Goal: Information Seeking & Learning: Check status

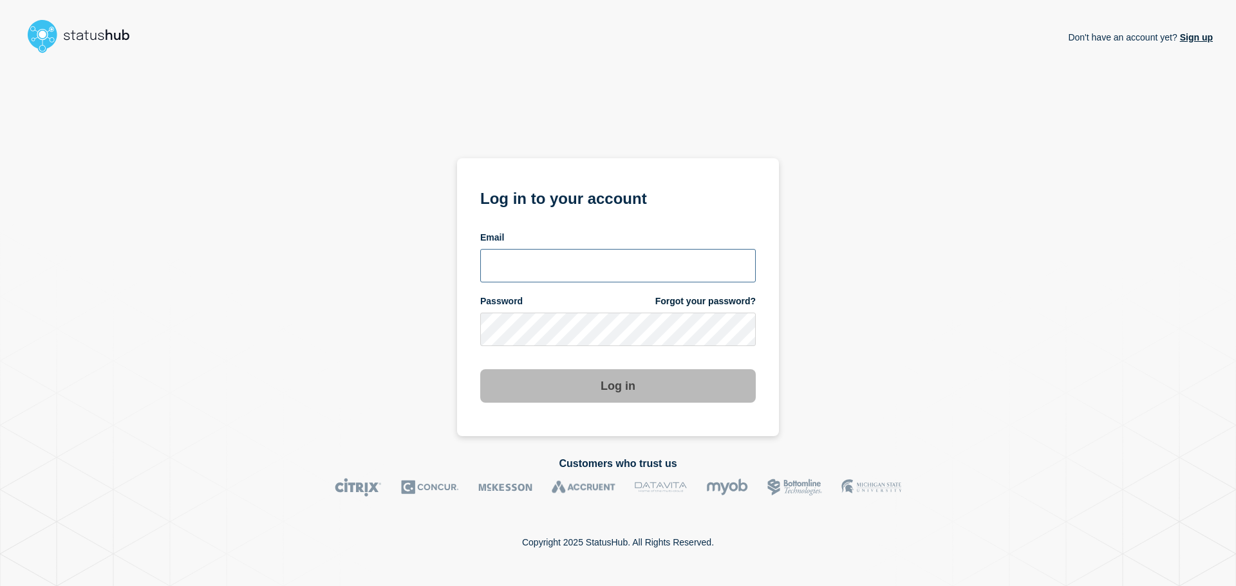
type input "ronnie.snow@conexon.us"
click at [577, 385] on button "Log in" at bounding box center [617, 385] width 275 height 33
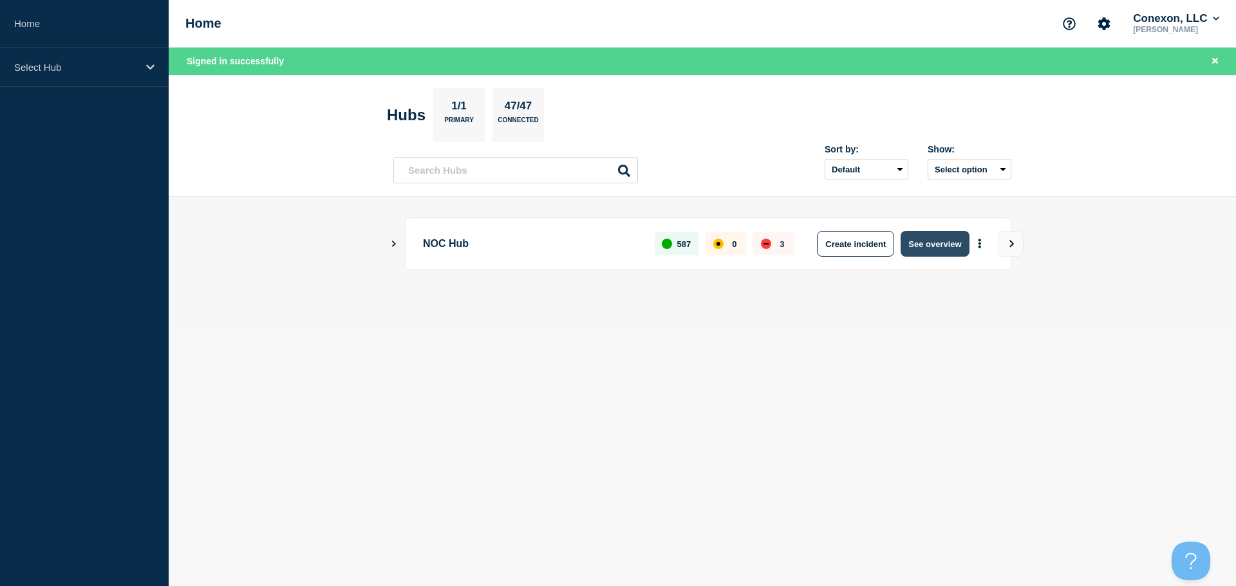
click at [939, 245] on button "See overview" at bounding box center [934, 244] width 68 height 26
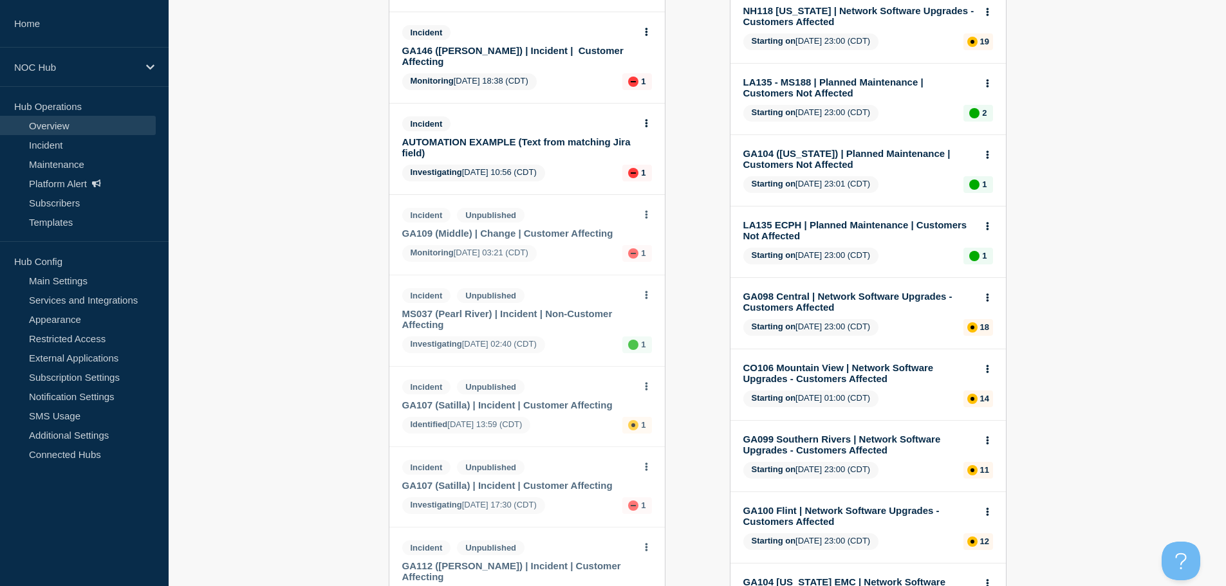
scroll to position [386, 0]
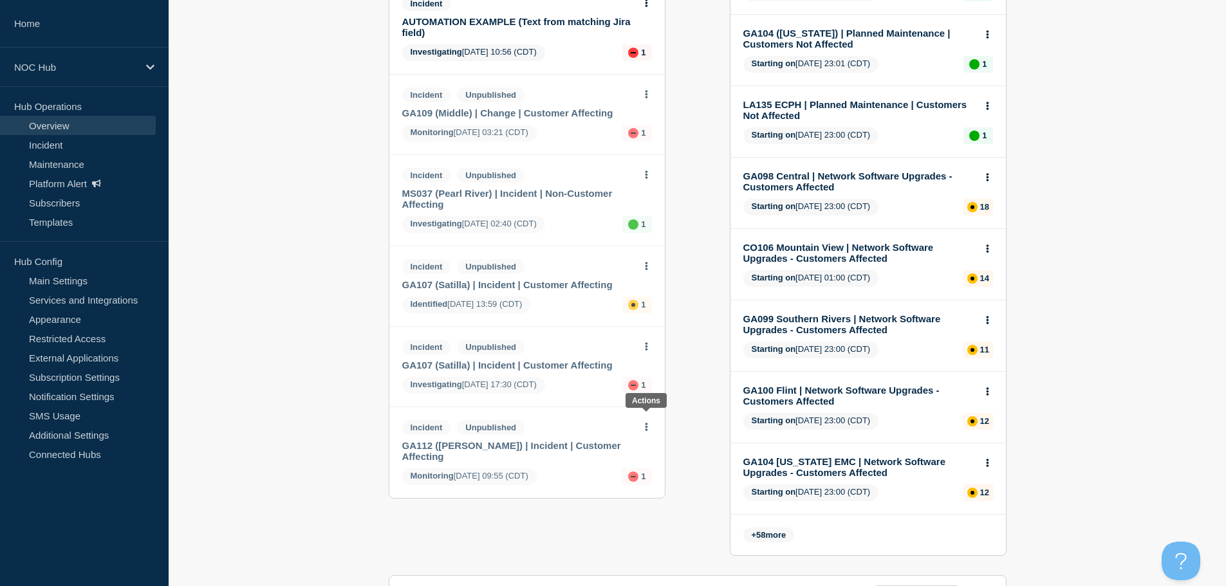
click at [649, 422] on button at bounding box center [646, 427] width 11 height 11
click at [696, 389] on div "Add incident Add maintenance Current events 8 Incident LA123 (Volt Broadband) |…" at bounding box center [698, 173] width 618 height 803
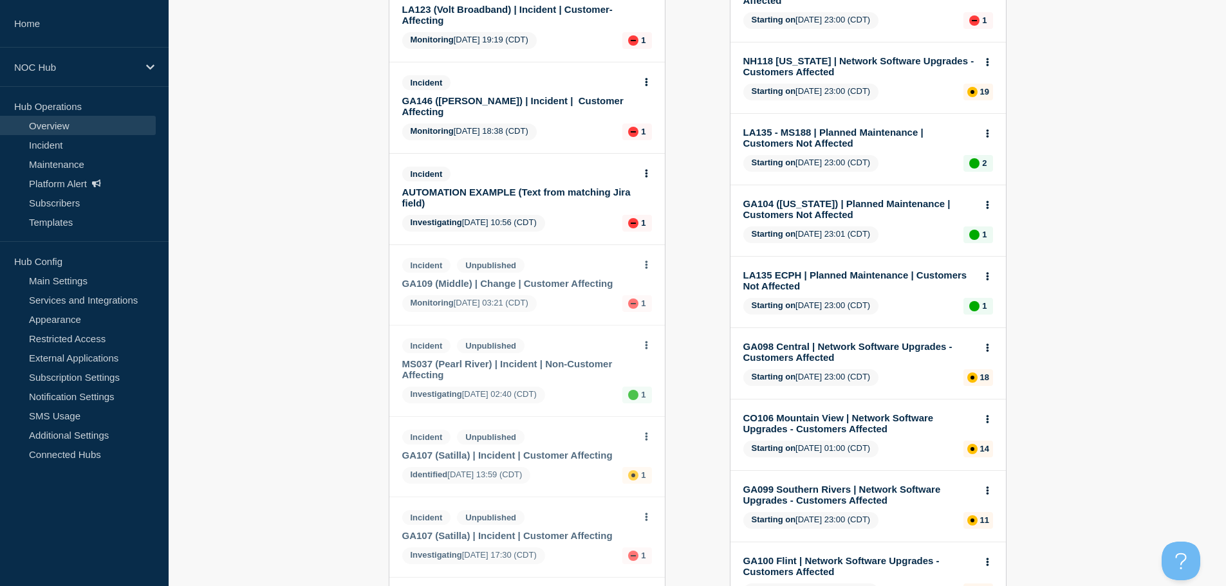
scroll to position [193, 0]
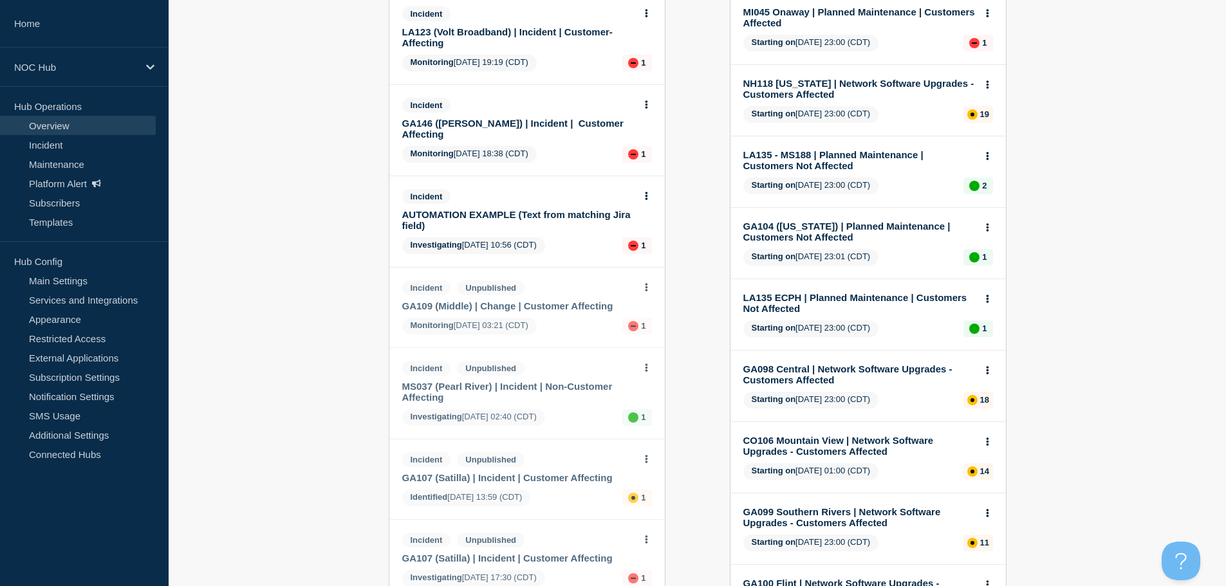
click at [649, 283] on button at bounding box center [646, 288] width 11 height 11
click at [709, 252] on div "Add incident Add maintenance Current events 8 Incident LA123 (Volt Broadband) |…" at bounding box center [698, 366] width 618 height 803
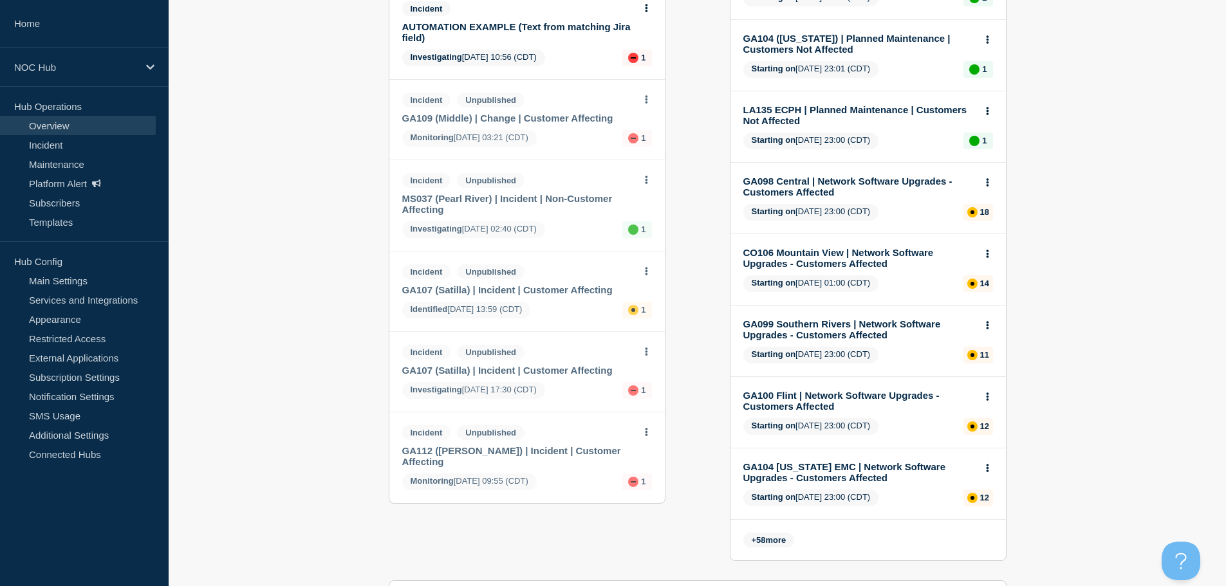
scroll to position [386, 0]
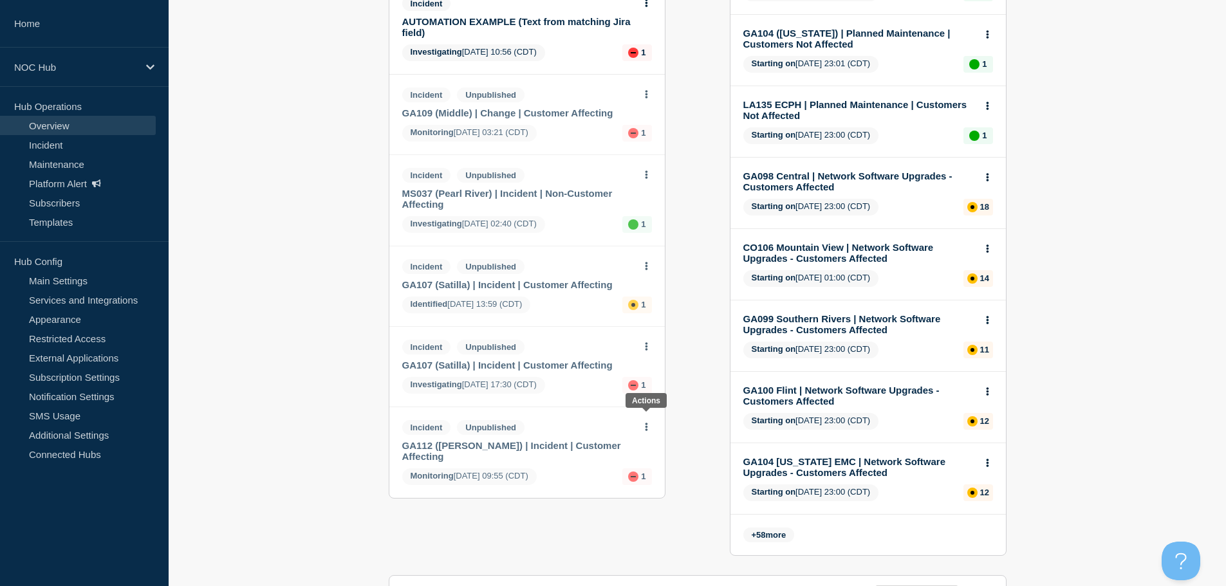
click at [649, 422] on button at bounding box center [646, 427] width 11 height 11
click at [643, 443] on link "View incident" at bounding box center [646, 447] width 53 height 10
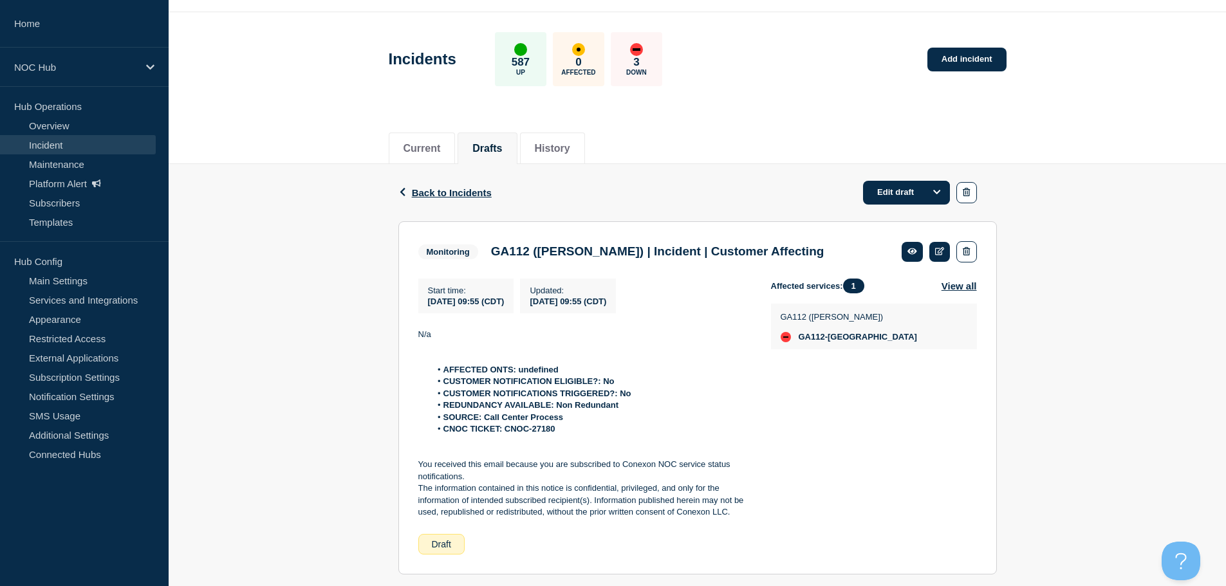
scroll to position [64, 0]
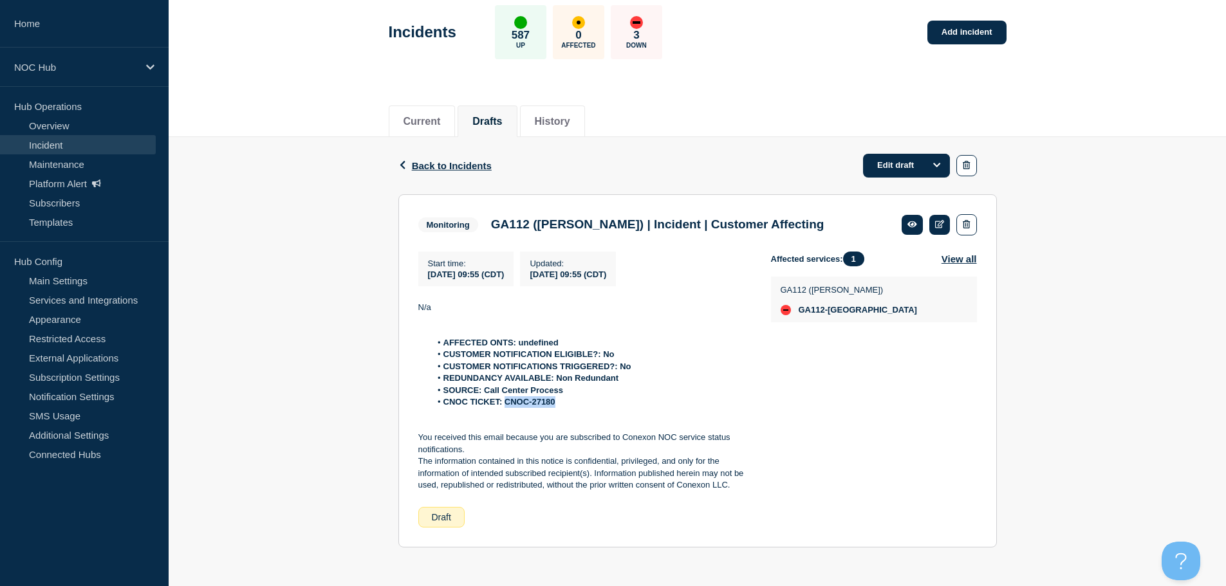
drag, startPoint x: 560, startPoint y: 402, endPoint x: 518, endPoint y: 402, distance: 41.8
click at [507, 406] on li "CNOC TICKET: CNOC-27180" at bounding box center [591, 402] width 320 height 12
copy strong "CNOC-27180"
click at [456, 166] on span "Back to Incidents" at bounding box center [452, 165] width 80 height 11
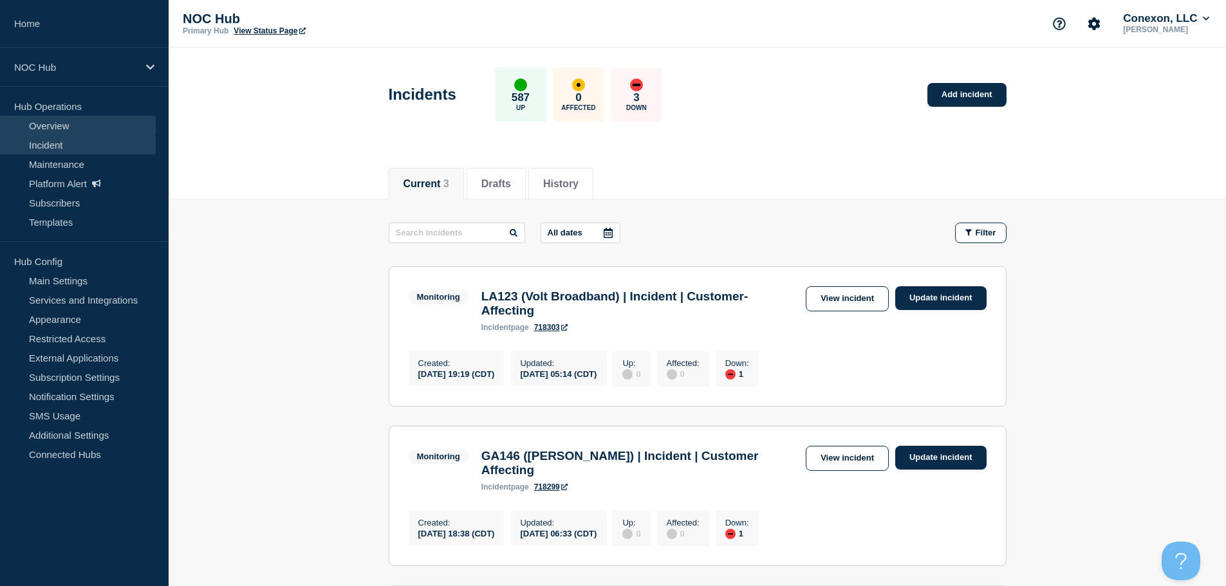
click at [48, 129] on link "Overview" at bounding box center [78, 125] width 156 height 19
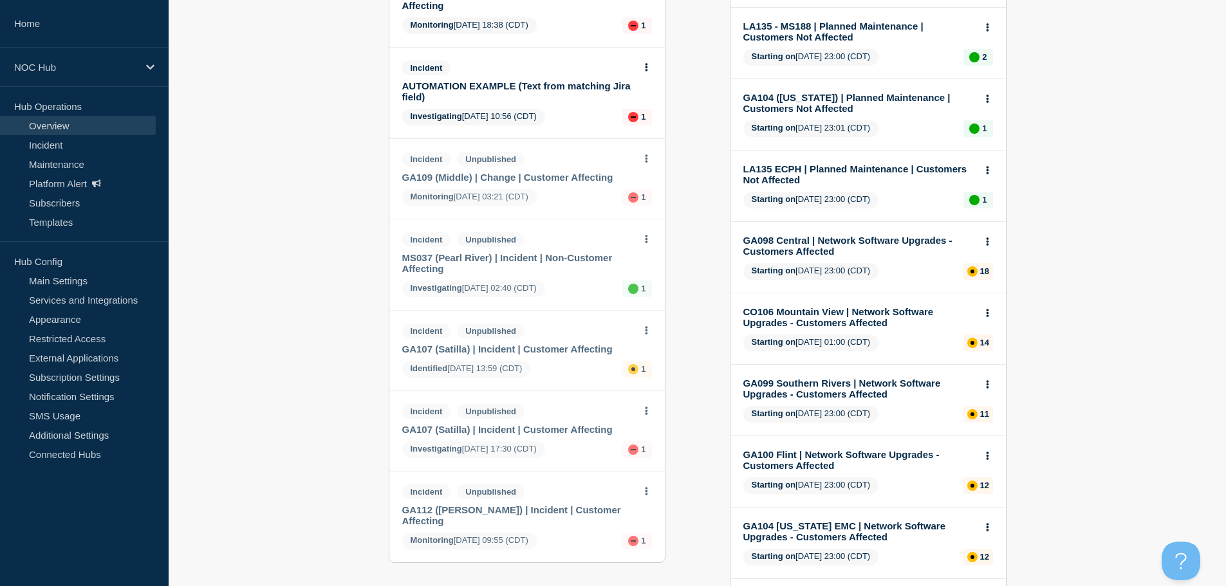
scroll to position [193, 0]
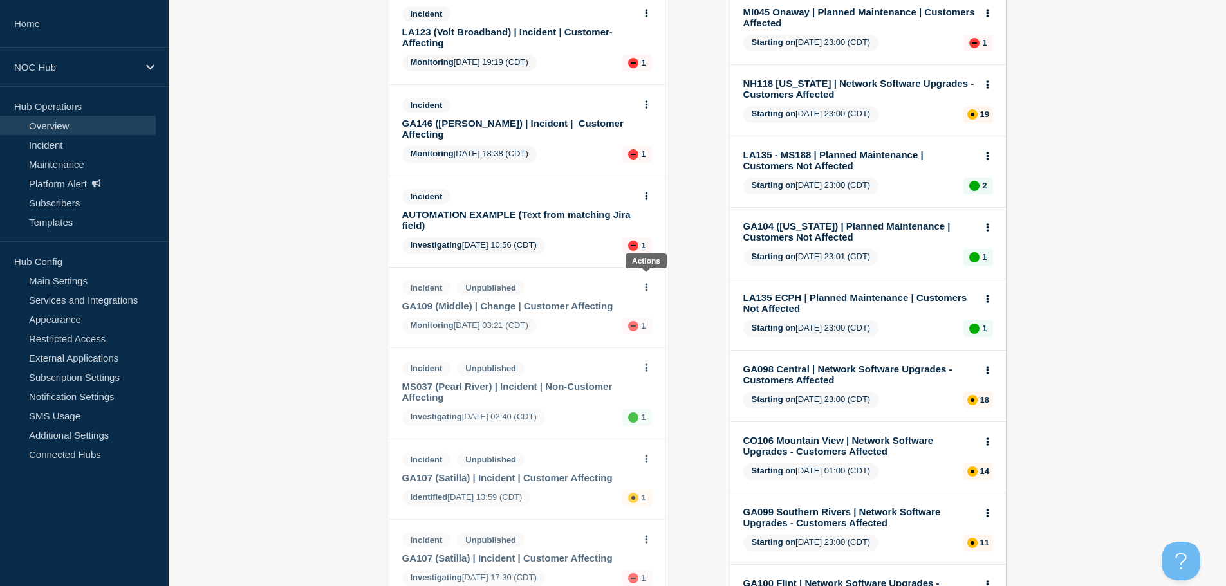
click at [650, 283] on button at bounding box center [646, 288] width 11 height 11
click at [706, 355] on div "Add incident Add maintenance Current events 8 Incident LA123 (Volt Broadband) |…" at bounding box center [698, 366] width 618 height 803
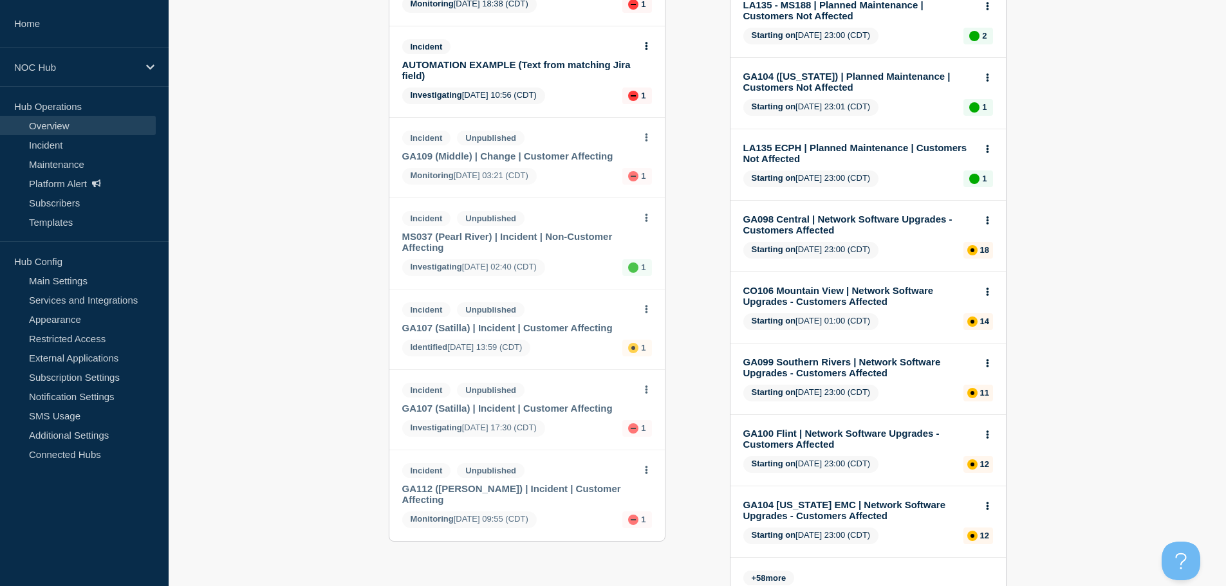
scroll to position [515, 0]
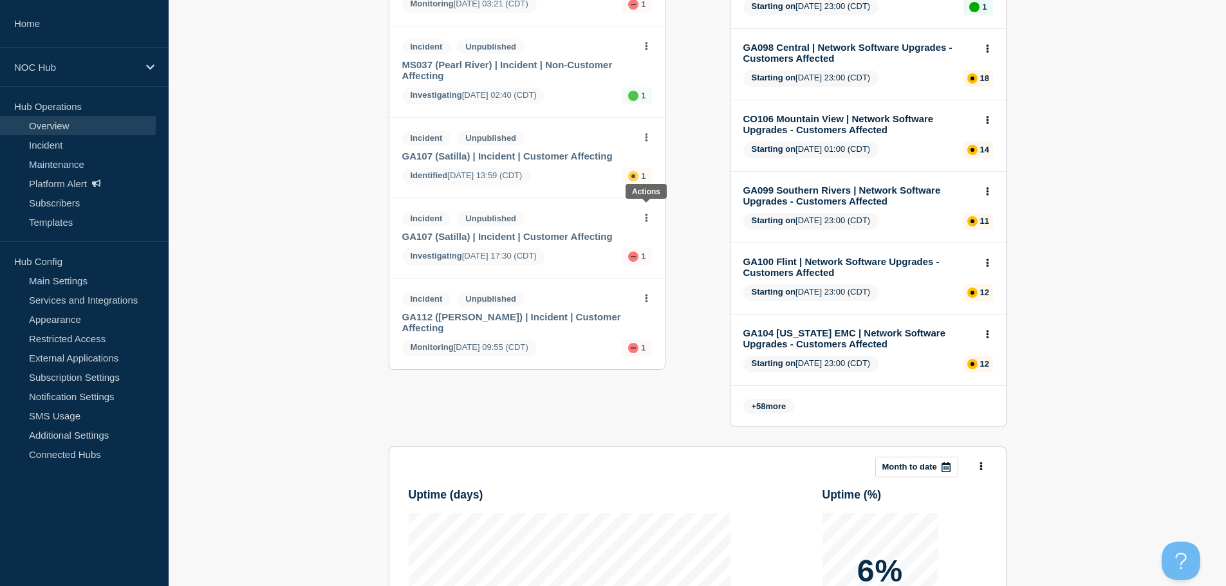
click at [645, 214] on icon at bounding box center [646, 218] width 3 height 8
click at [653, 237] on link "View incident" at bounding box center [646, 238] width 53 height 10
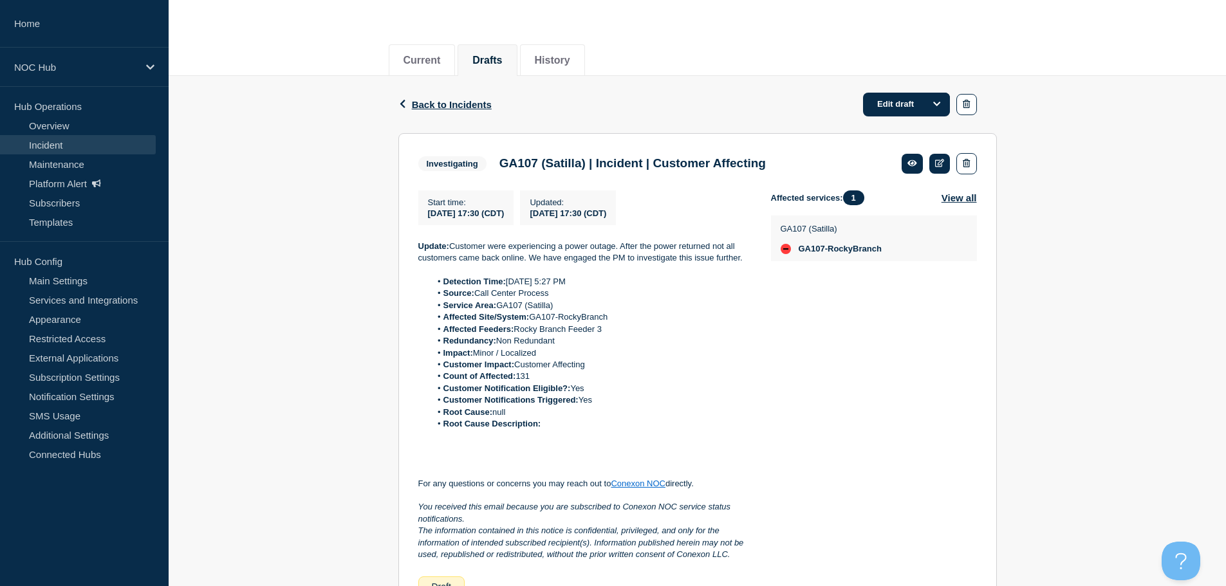
scroll to position [129, 0]
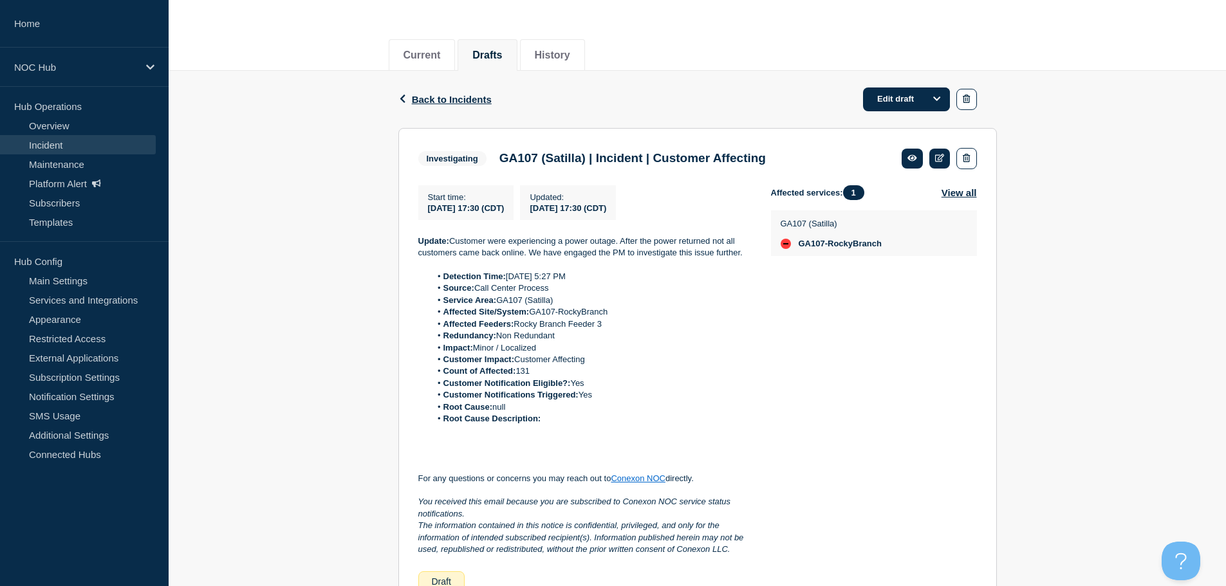
click at [608, 398] on li "Customer Notifications Triggered: Yes" at bounding box center [591, 395] width 320 height 12
drag, startPoint x: 622, startPoint y: 324, endPoint x: 530, endPoint y: 321, distance: 92.8
click at [530, 321] on li "Affected Feeders: Rocky Branch Feeder 3" at bounding box center [591, 325] width 320 height 12
drag, startPoint x: 588, startPoint y: 284, endPoint x: 569, endPoint y: 281, distance: 19.5
click at [569, 281] on li "Detection Time: [DATE] 5:27 PM" at bounding box center [591, 277] width 320 height 12
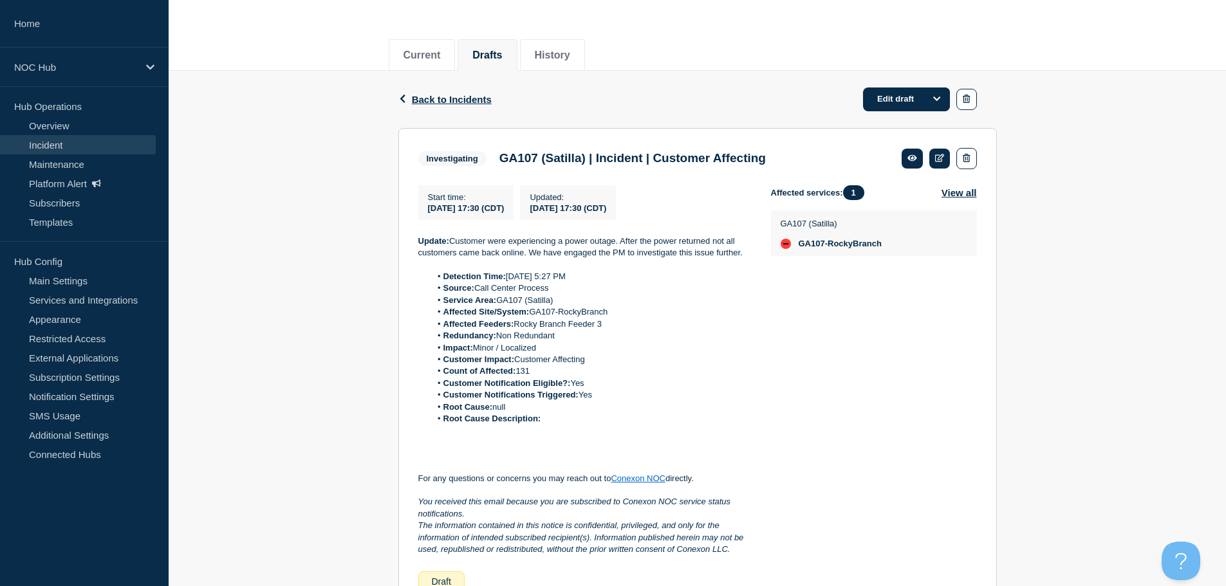
click at [594, 265] on p at bounding box center [584, 265] width 332 height 12
drag, startPoint x: 615, startPoint y: 316, endPoint x: 538, endPoint y: 313, distance: 76.7
click at [538, 313] on li "Affected Site/System: GA107-RockyBranch" at bounding box center [591, 312] width 320 height 12
click at [767, 325] on div "Start time : [DATE] 17:30 (CDT) Updated : [DATE] 17:30 (CDT) Update: Customer w…" at bounding box center [594, 388] width 353 height 407
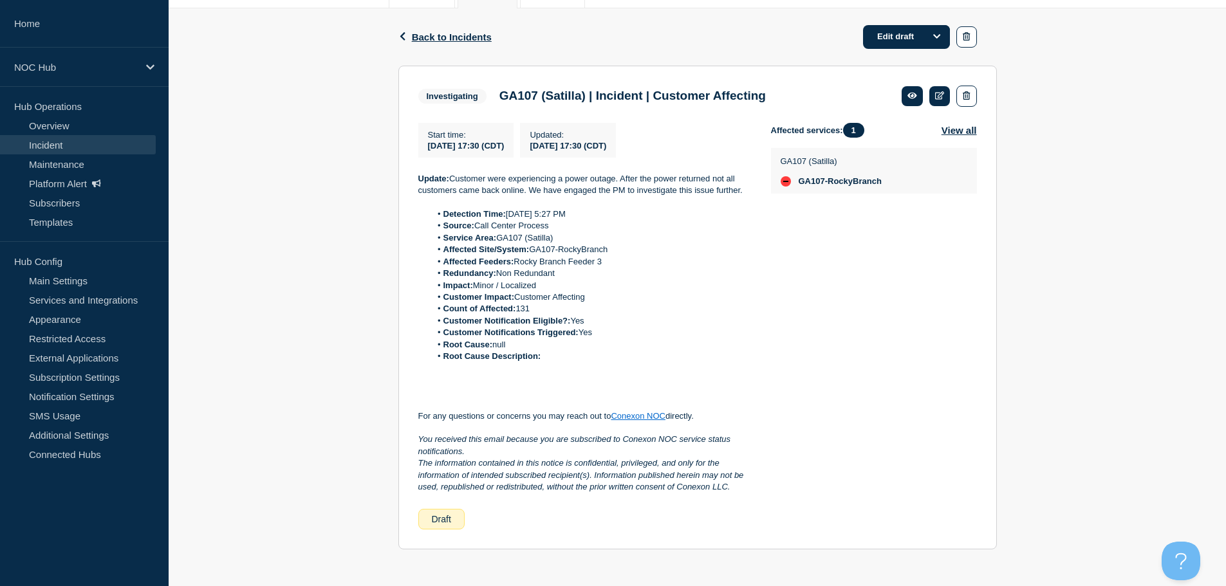
scroll to position [195, 0]
click at [430, 33] on span "Back to Incidents" at bounding box center [452, 35] width 80 height 11
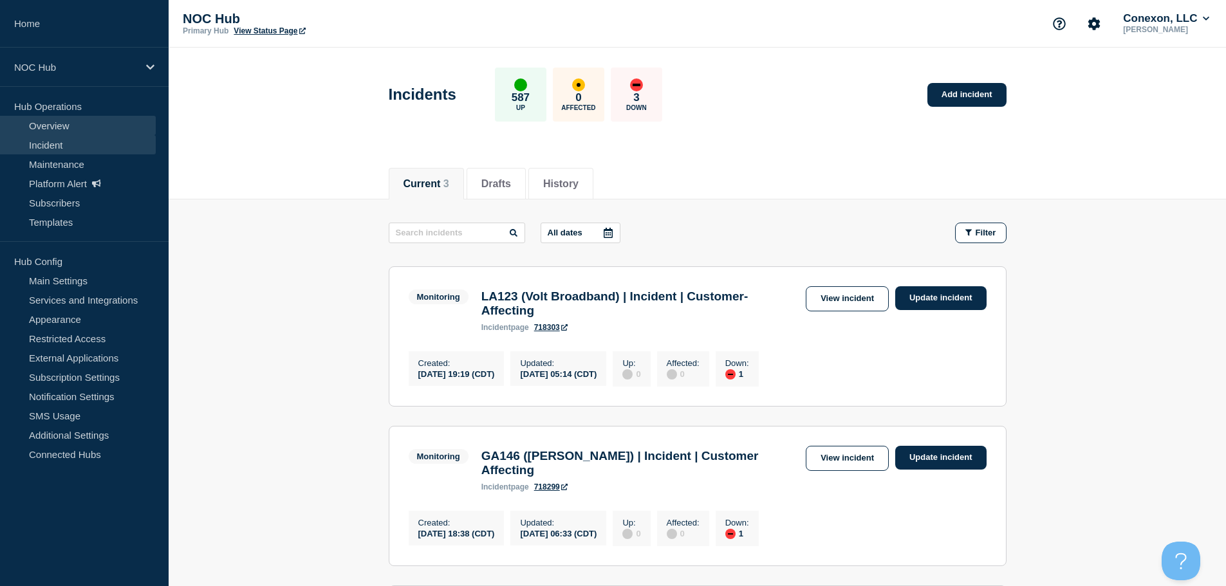
click at [49, 122] on link "Overview" at bounding box center [78, 125] width 156 height 19
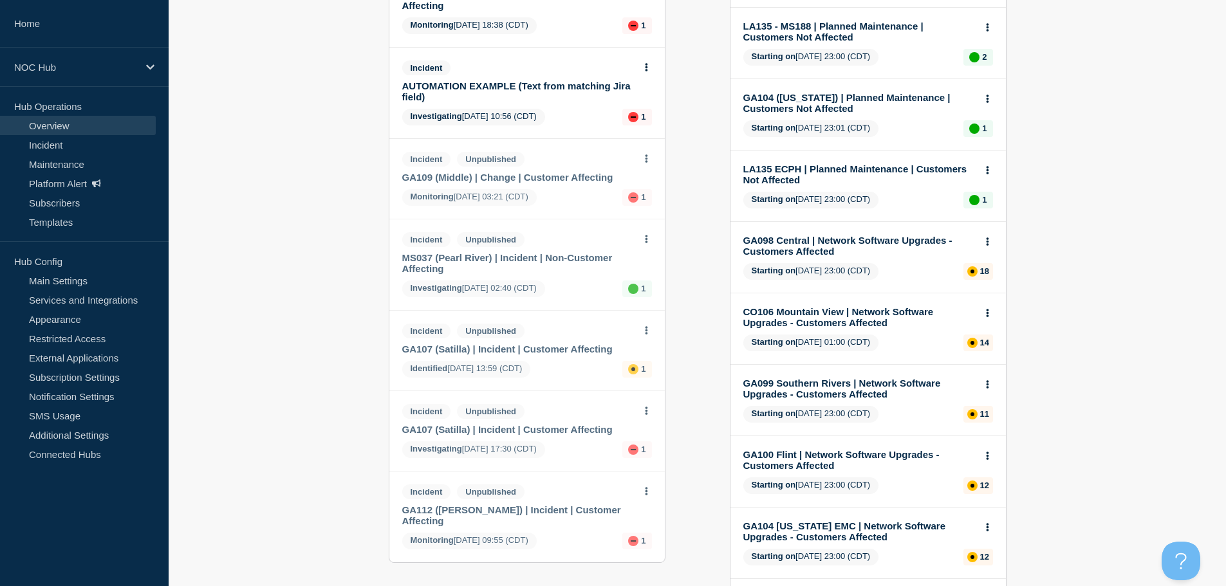
scroll to position [257, 0]
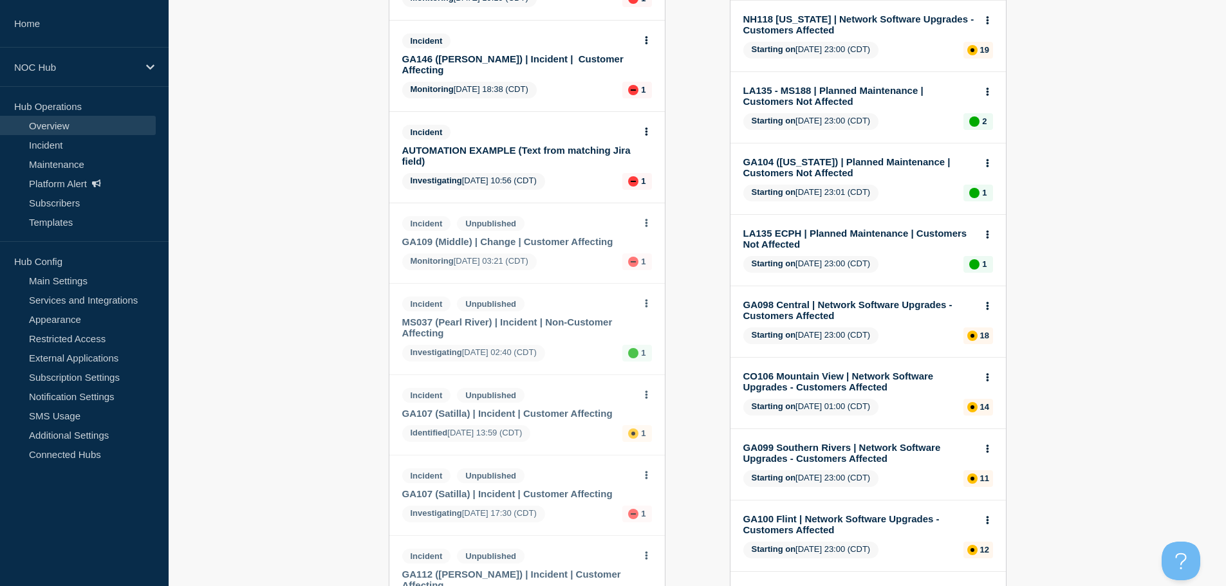
drag, startPoint x: 647, startPoint y: 216, endPoint x: 676, endPoint y: 215, distance: 29.0
click at [676, 215] on div "Add incident Add maintenance Current events 8 Incident LA123 (Volt Broadband) |…" at bounding box center [698, 302] width 618 height 803
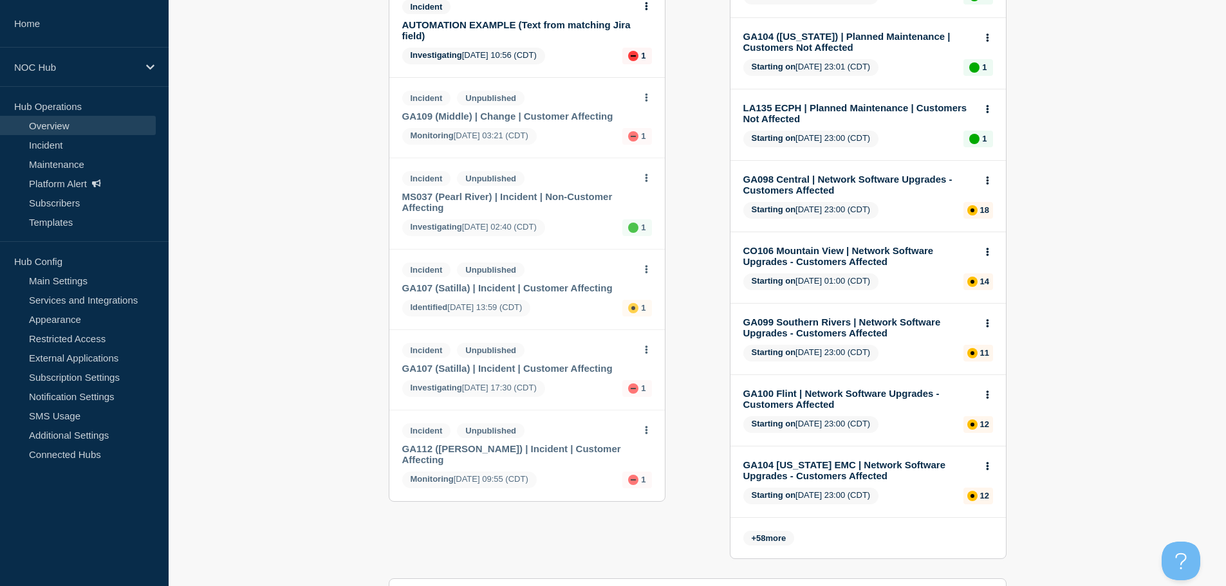
scroll to position [386, 0]
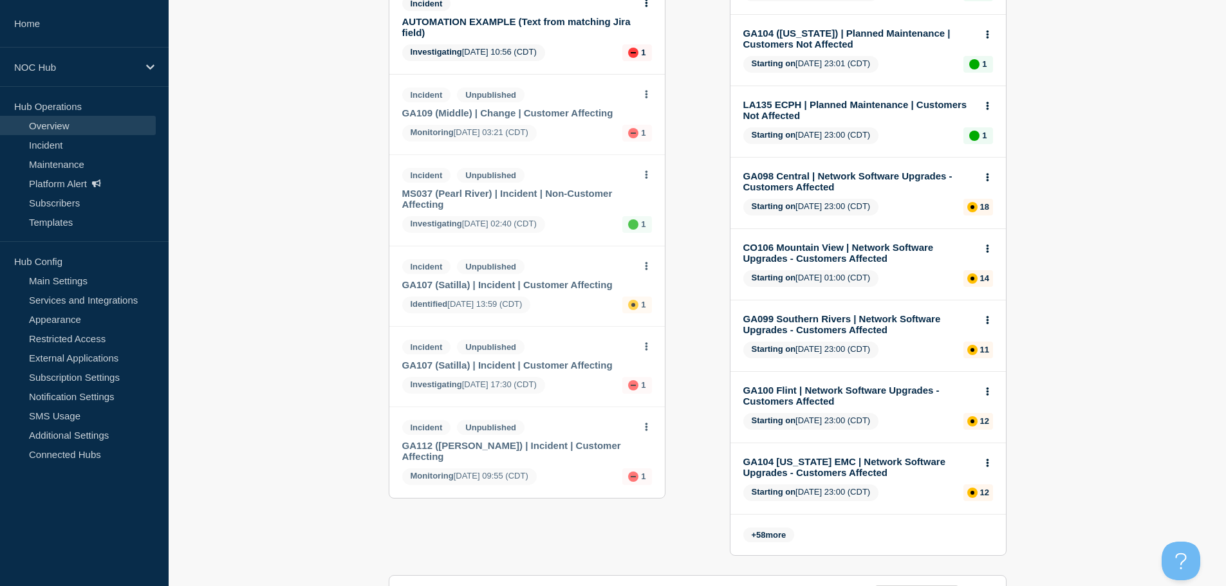
click at [638, 340] on div "Incident Unpublished" at bounding box center [521, 347] width 239 height 15
click at [648, 342] on button at bounding box center [646, 347] width 11 height 11
drag, startPoint x: 647, startPoint y: 360, endPoint x: 648, endPoint y: 367, distance: 7.1
click at [647, 362] on div "View incident Edit draft" at bounding box center [646, 375] width 89 height 63
click at [650, 369] on link "View incident" at bounding box center [646, 367] width 53 height 10
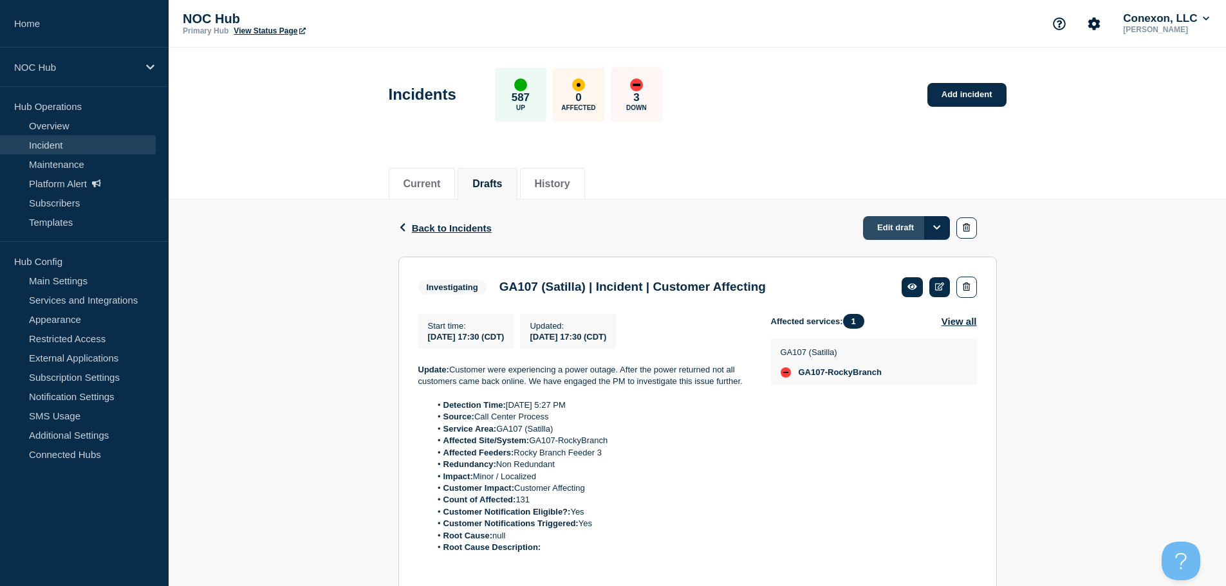
click at [887, 225] on link "Edit draft" at bounding box center [906, 228] width 87 height 24
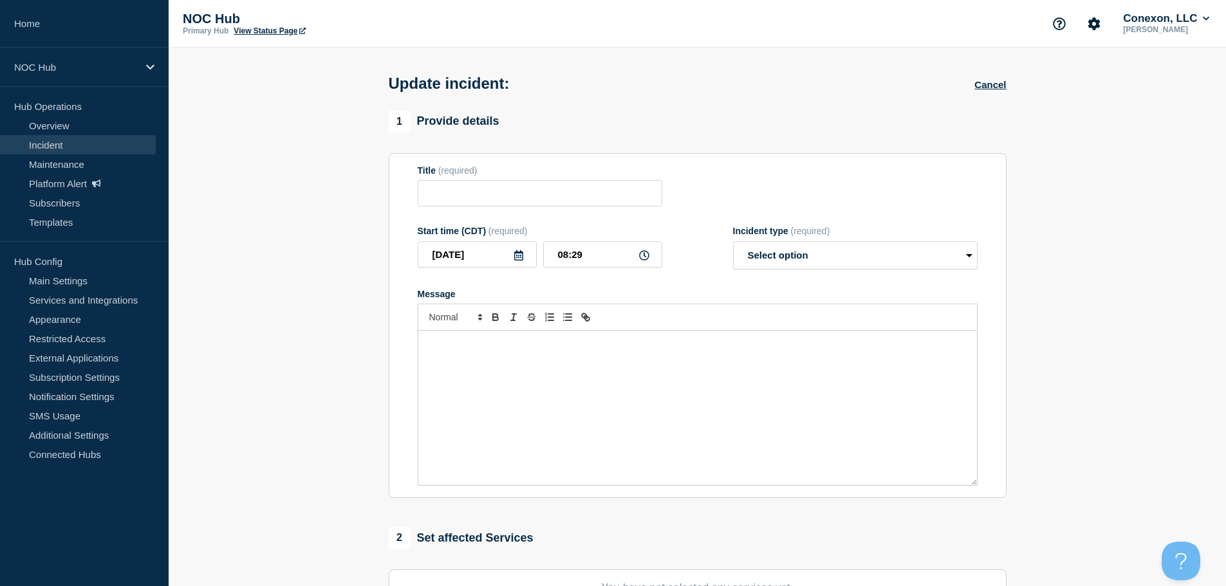
type input "GA107 (Satilla) | Incident | Customer Affecting"
type input "[DATE]"
type input "17:30"
select select "investigating"
radio input "false"
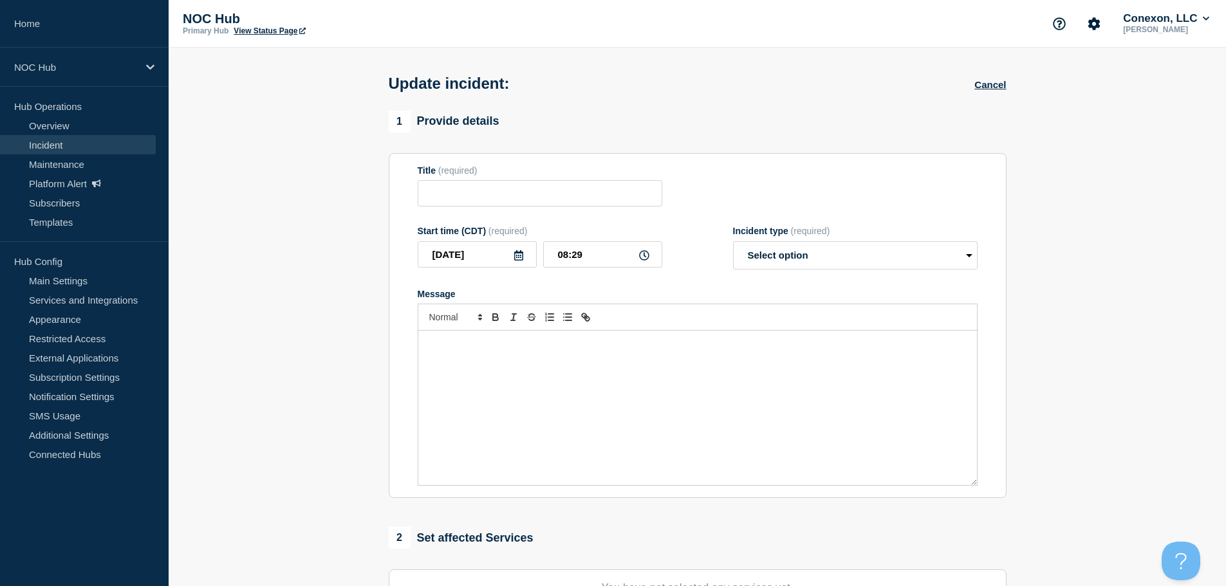
radio input "true"
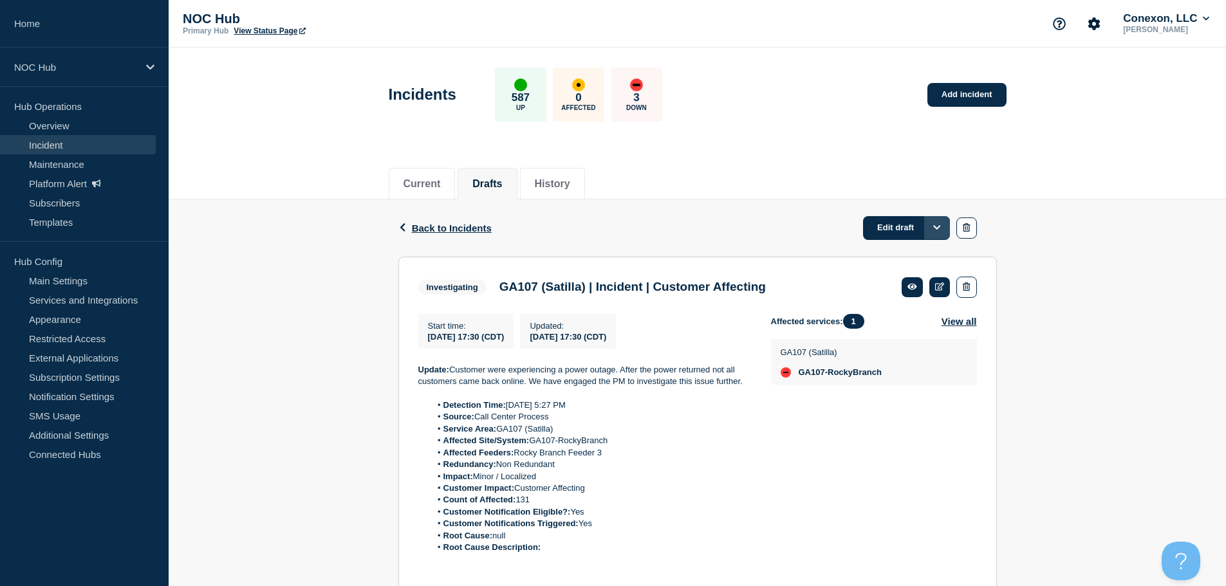
click at [946, 228] on button "Options" at bounding box center [937, 227] width 26 height 23
click at [1047, 228] on div "Back Back to Incidents Edit draft Edit draft Append update Investigating GA107 …" at bounding box center [697, 480] width 1057 height 561
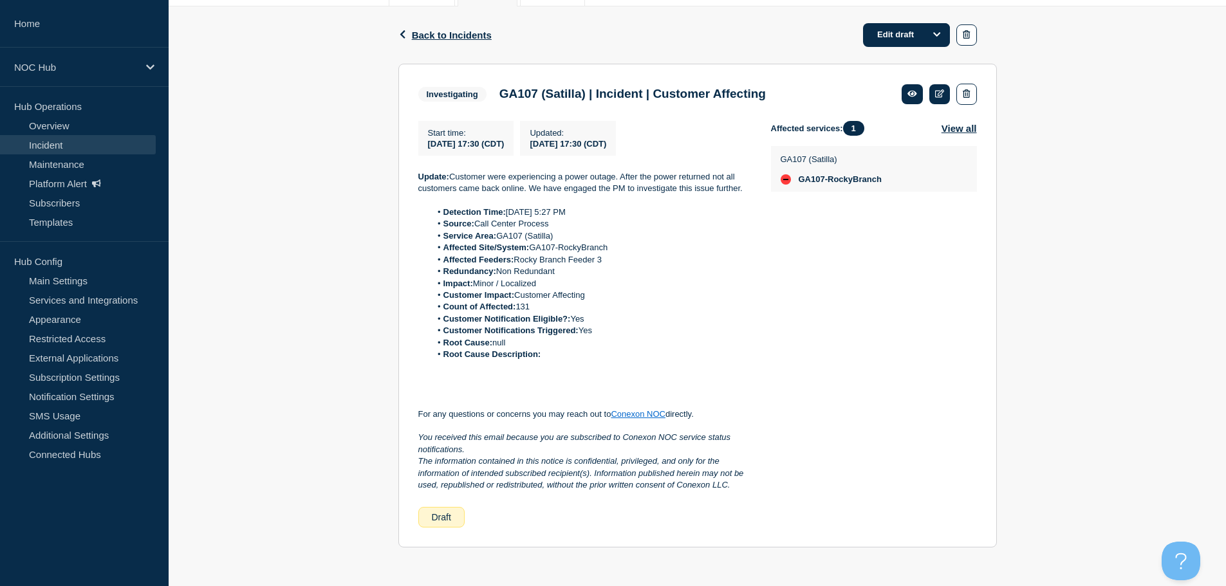
scroll to position [66, 0]
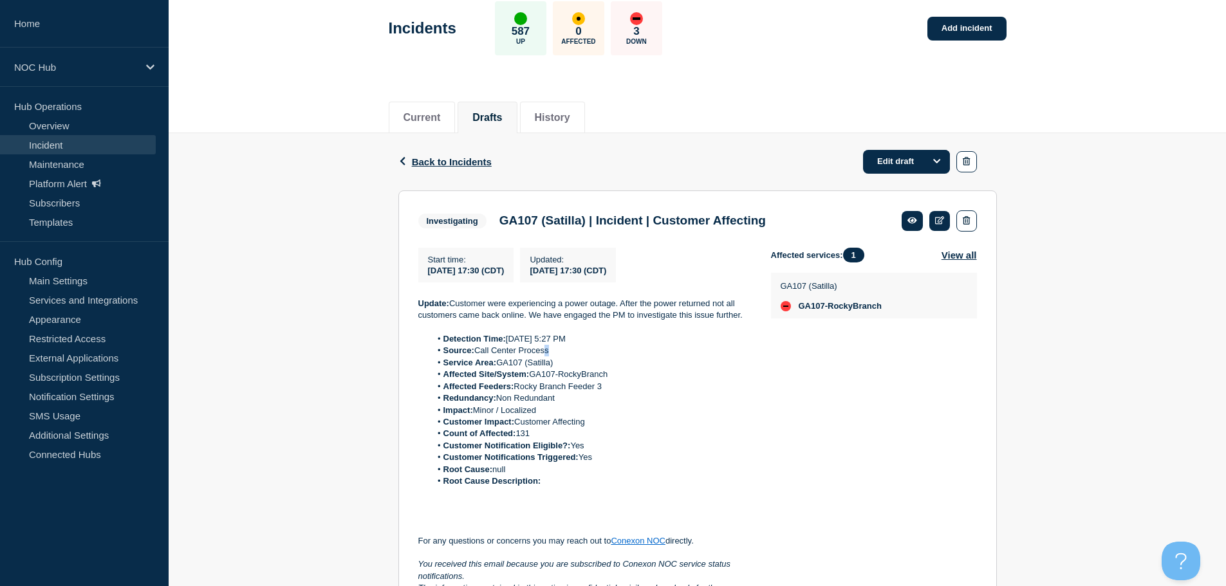
drag, startPoint x: 605, startPoint y: 352, endPoint x: 545, endPoint y: 352, distance: 59.9
click at [545, 352] on li "Source: Call Center Process" at bounding box center [591, 351] width 320 height 12
click at [644, 412] on li "Impact: Minor / Localized" at bounding box center [591, 411] width 320 height 12
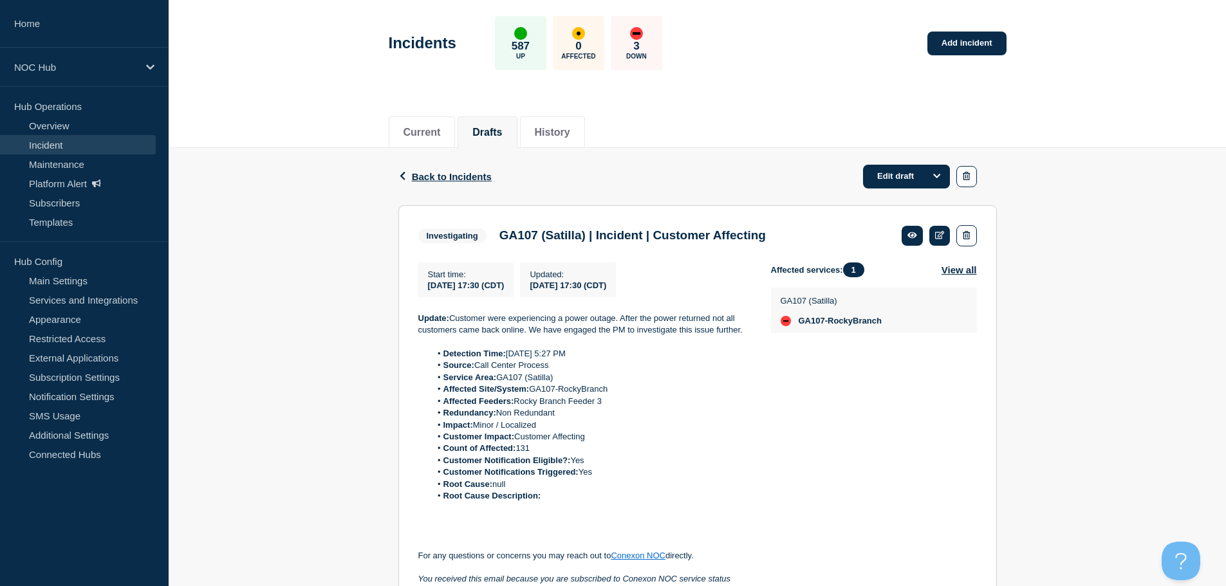
scroll to position [129, 0]
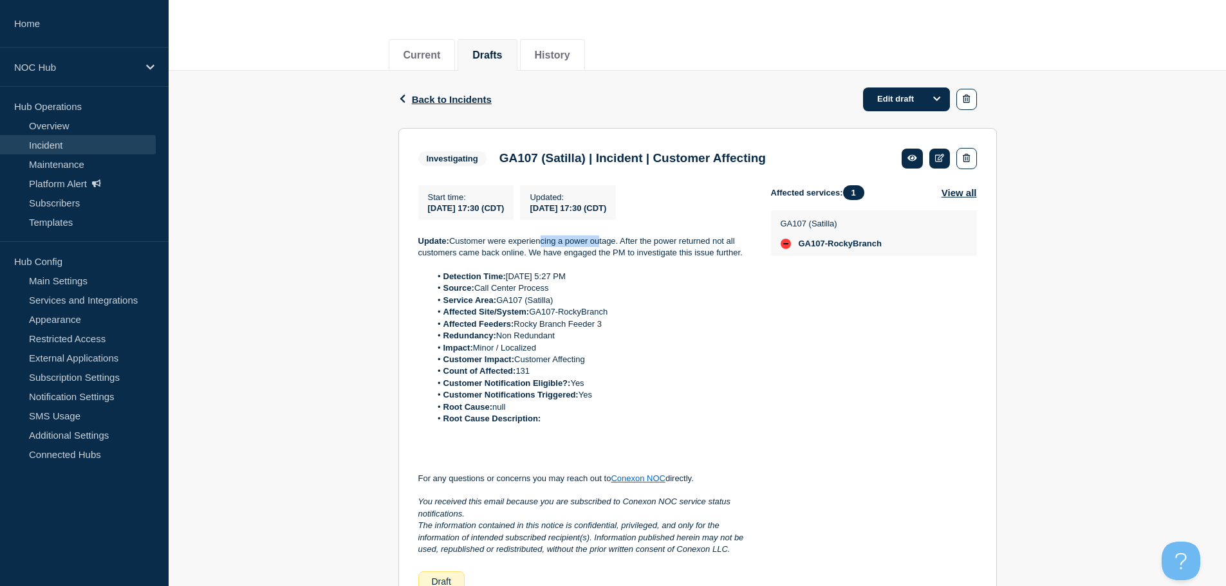
drag, startPoint x: 544, startPoint y: 247, endPoint x: 609, endPoint y: 245, distance: 64.4
click at [603, 245] on p "Update: Customer were experiencing a power outage. After the power returned not…" at bounding box center [584, 248] width 332 height 24
click at [680, 247] on p "Update: Customer were experiencing a power outage. After the power returned not…" at bounding box center [584, 248] width 332 height 24
click at [70, 140] on link "Incident" at bounding box center [78, 144] width 156 height 19
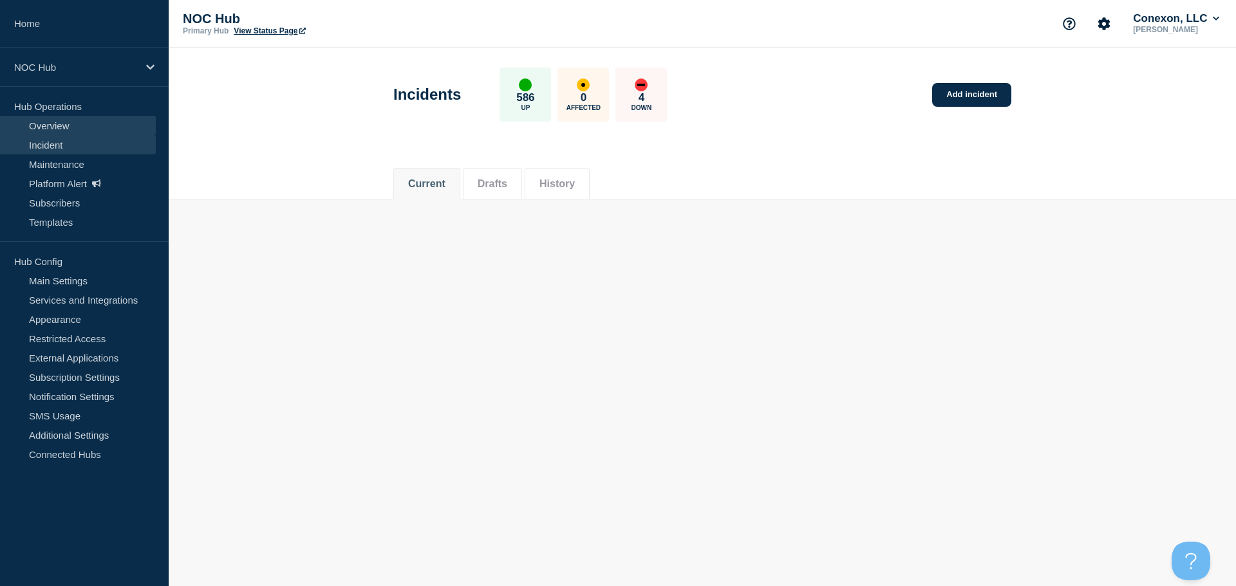
click at [86, 124] on link "Overview" at bounding box center [78, 125] width 156 height 19
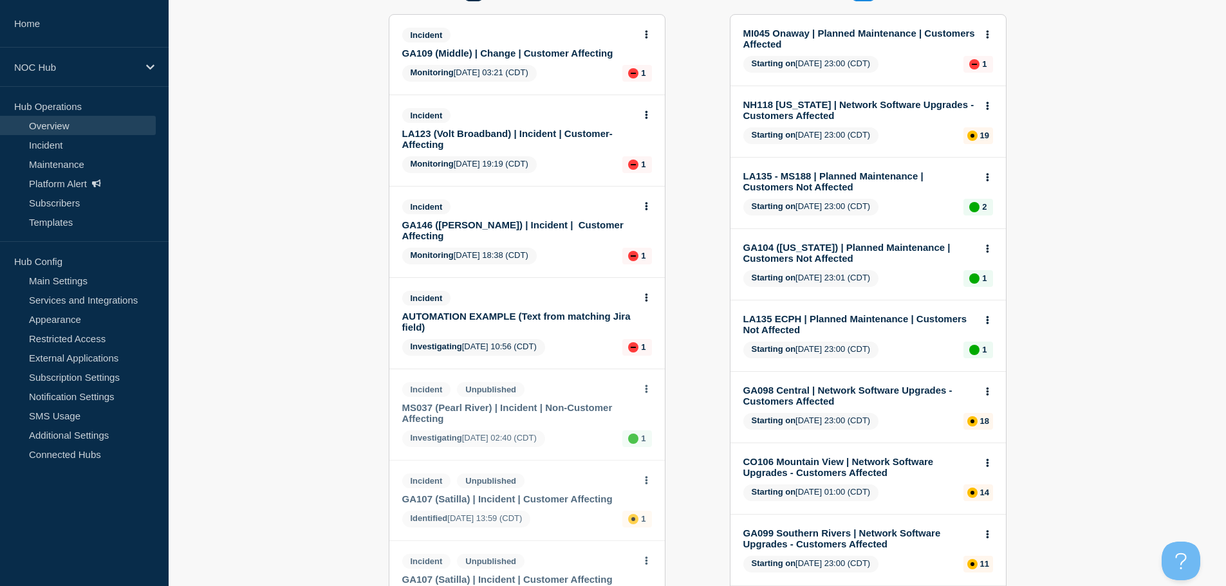
scroll to position [351, 0]
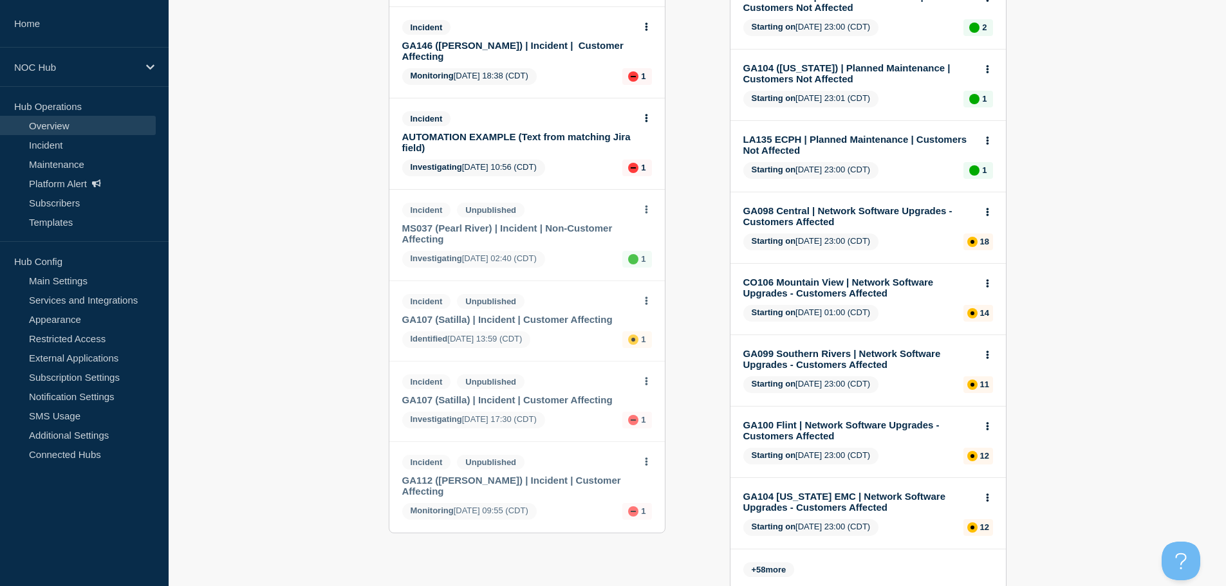
click at [646, 377] on button at bounding box center [646, 382] width 11 height 11
click at [606, 375] on div "Incident Unpublished" at bounding box center [521, 382] width 239 height 15
click at [650, 377] on button at bounding box center [646, 382] width 11 height 11
click at [649, 400] on link "View incident" at bounding box center [646, 401] width 53 height 10
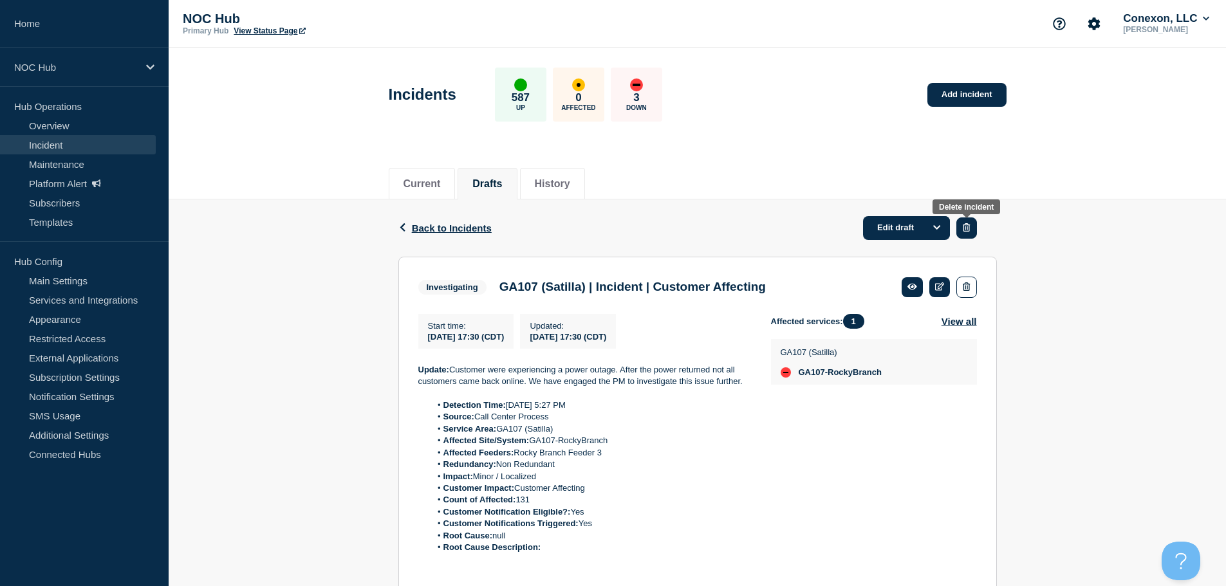
click at [975, 225] on button "button" at bounding box center [966, 228] width 20 height 21
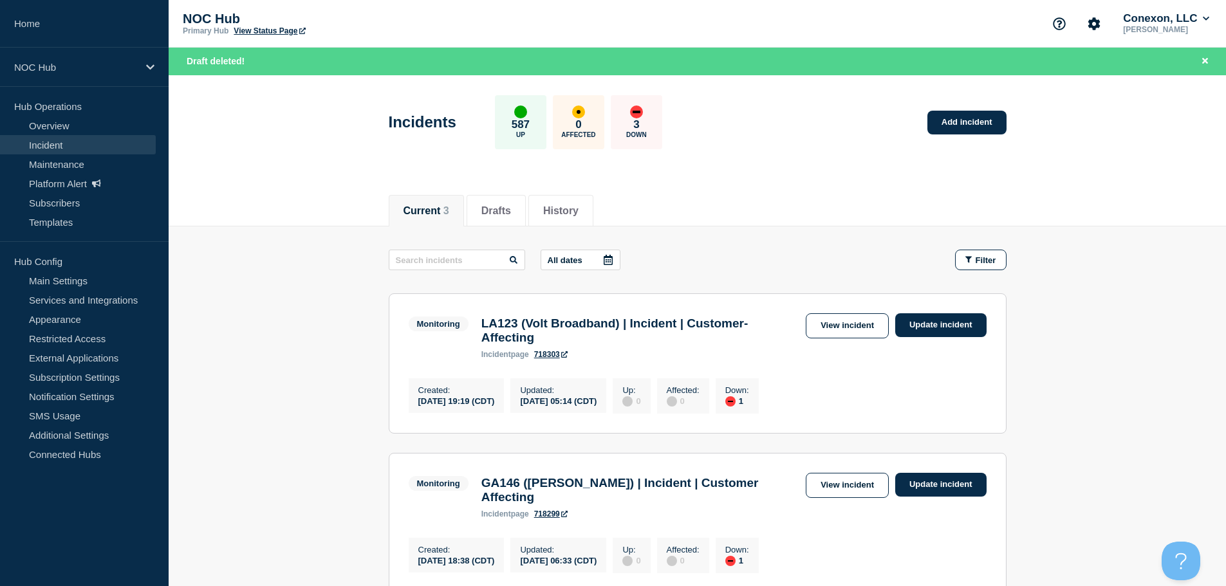
click at [41, 147] on link "Incident" at bounding box center [78, 144] width 156 height 19
click at [51, 128] on link "Overview" at bounding box center [78, 125] width 156 height 19
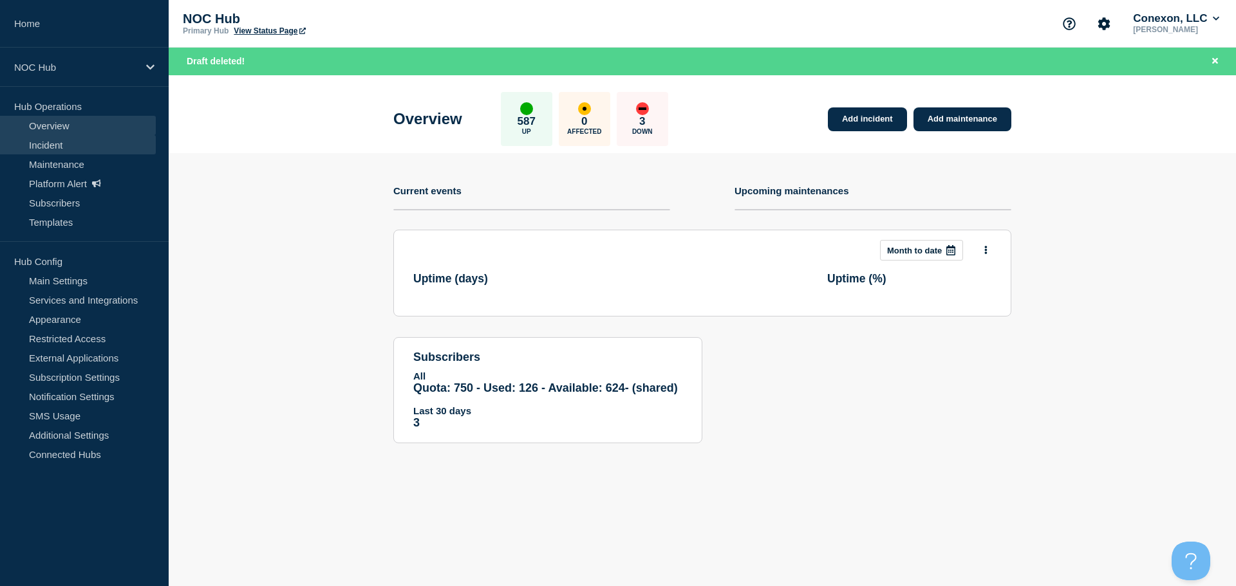
click at [54, 137] on link "Incident" at bounding box center [78, 144] width 156 height 19
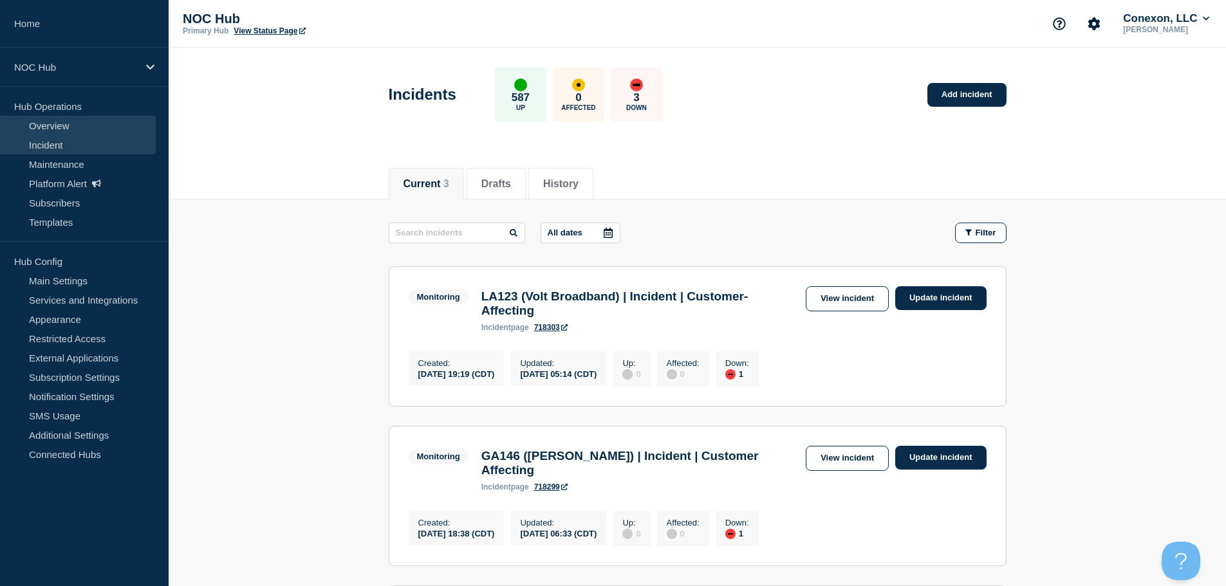
click at [60, 122] on link "Overview" at bounding box center [78, 125] width 156 height 19
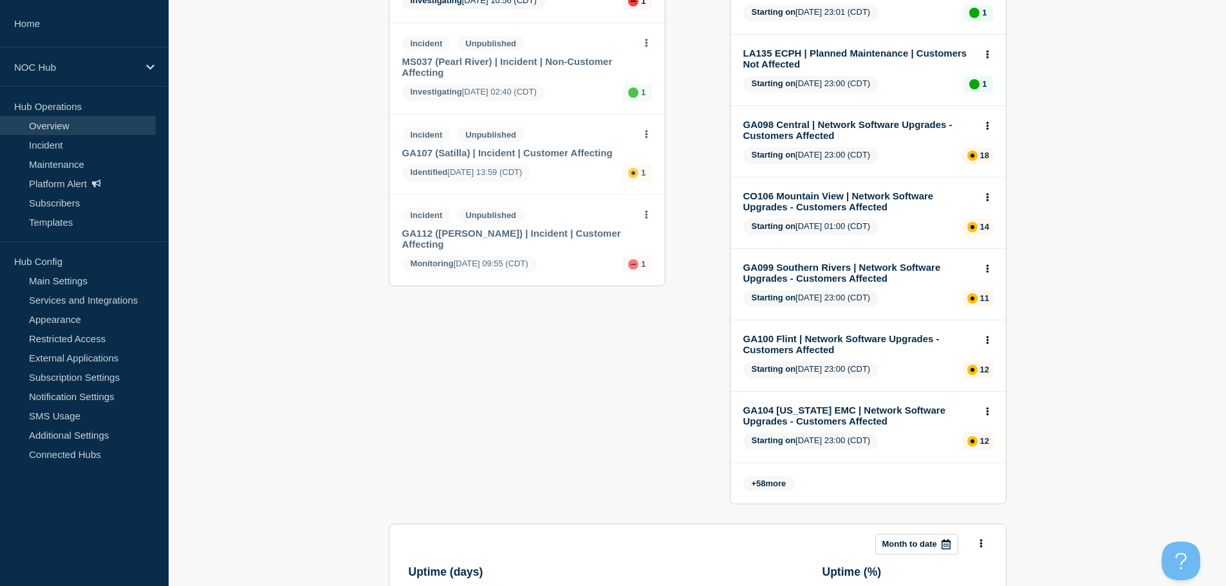
scroll to position [386, 0]
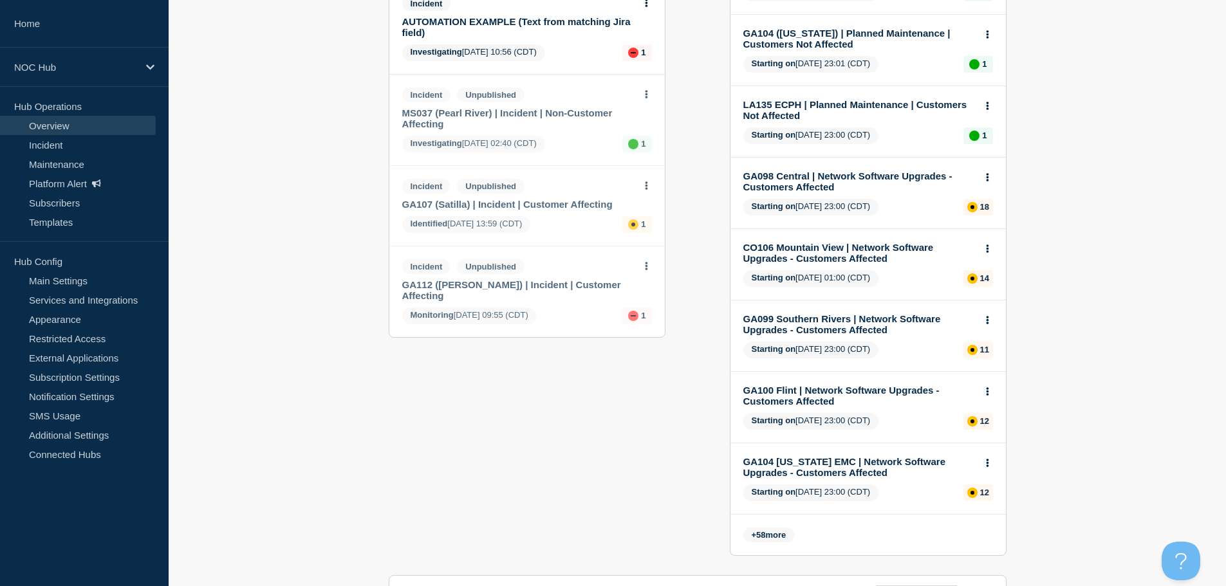
click at [644, 261] on button at bounding box center [646, 266] width 11 height 11
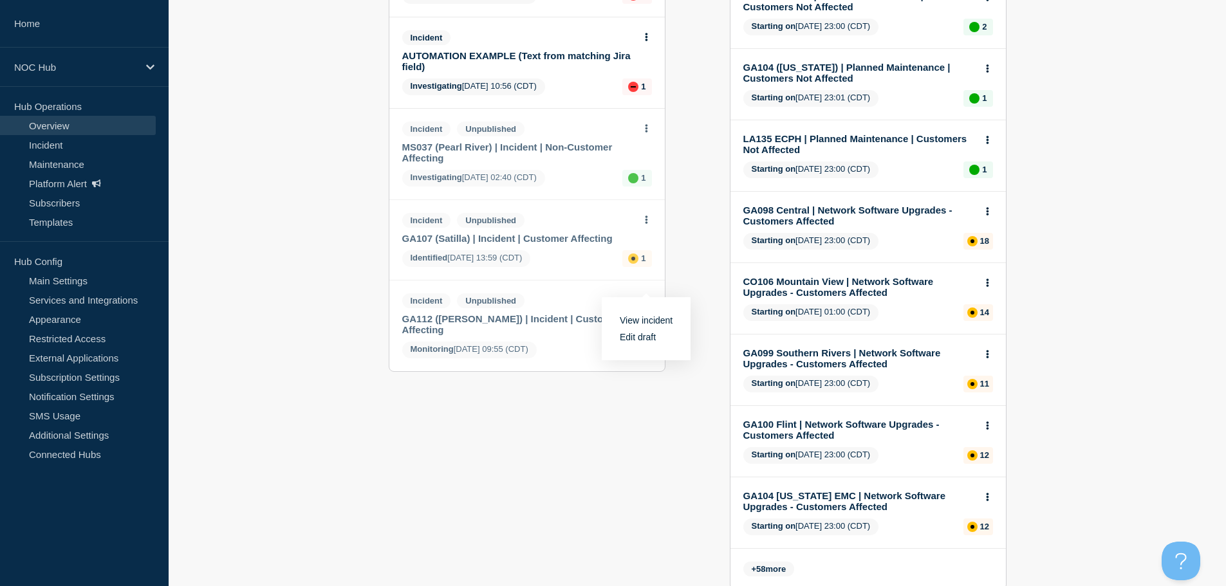
click at [644, 257] on ul "Incident LA123 (Volt Broadband) | Incident | Customer-Affecting Monitoring [DAT…" at bounding box center [526, 103] width 275 height 537
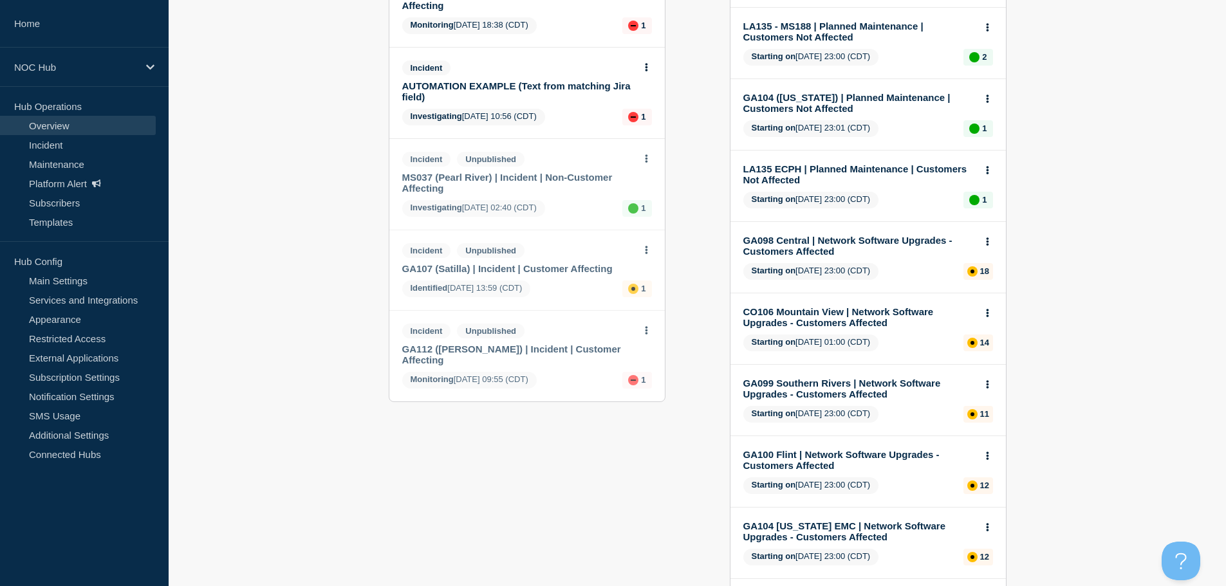
click at [537, 344] on link "GA112 ([PERSON_NAME]) | Incident | Customer Affecting" at bounding box center [518, 355] width 232 height 22
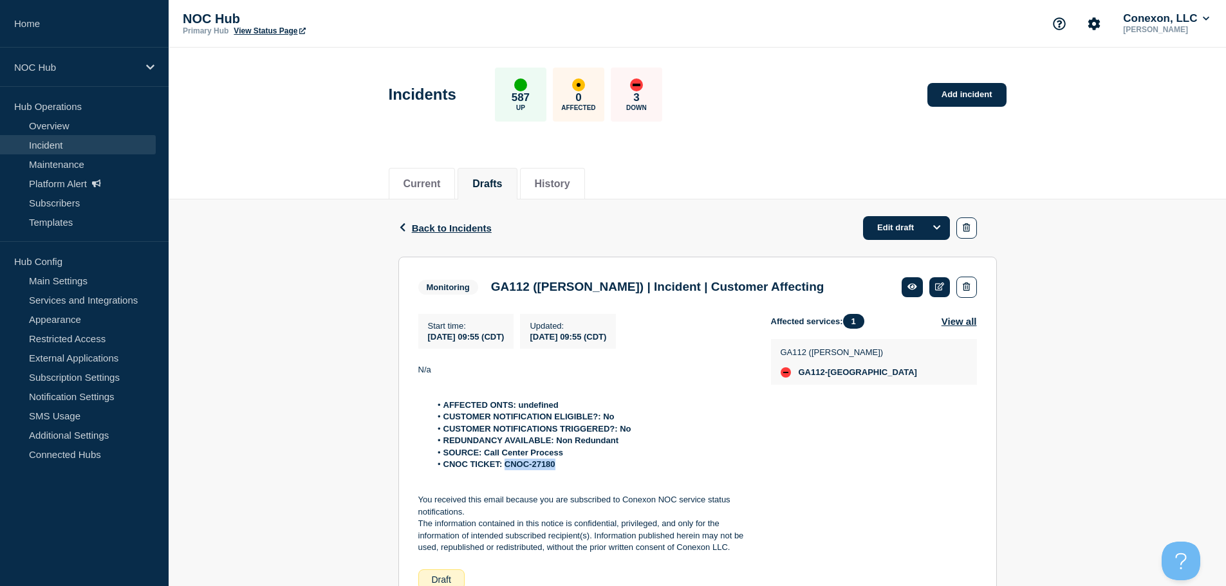
drag, startPoint x: 569, startPoint y: 464, endPoint x: 506, endPoint y: 465, distance: 63.1
click at [506, 465] on li "CNOC TICKET: CNOC-27180" at bounding box center [591, 465] width 320 height 12
copy strong "CNOC-27180"
click at [971, 289] on button "button" at bounding box center [966, 287] width 20 height 21
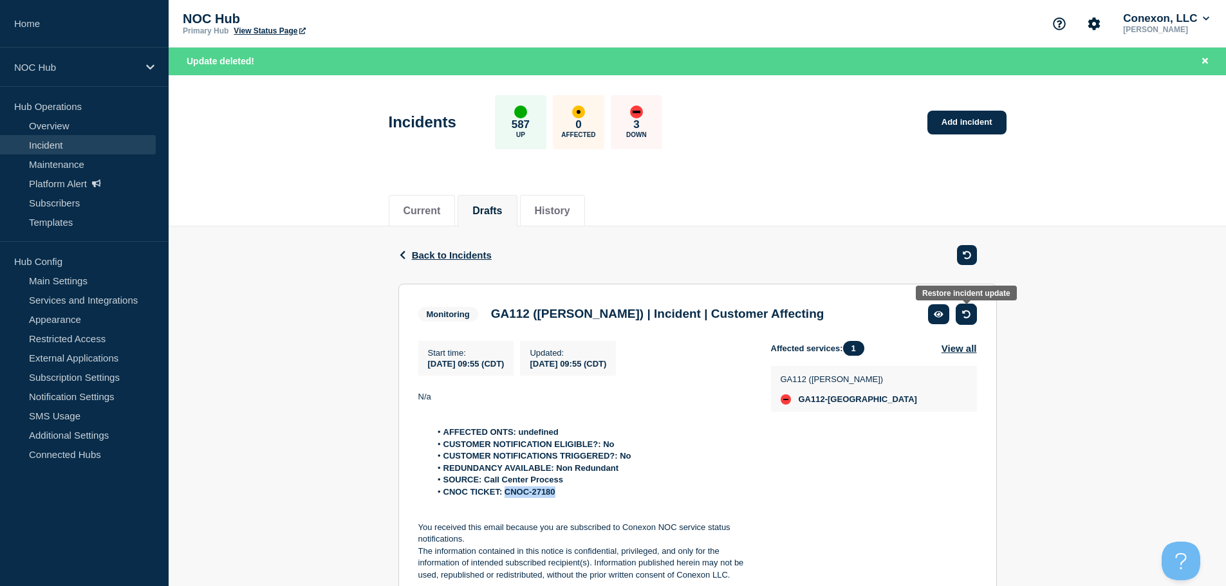
click at [967, 316] on icon "button" at bounding box center [966, 314] width 8 height 8
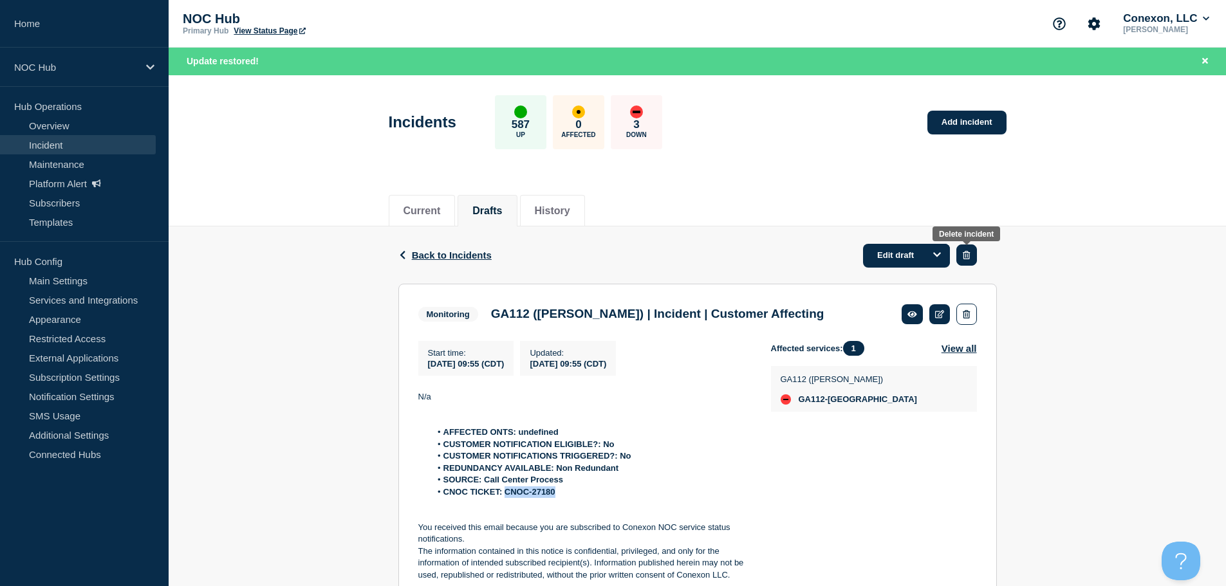
click at [967, 252] on icon "button" at bounding box center [966, 255] width 7 height 8
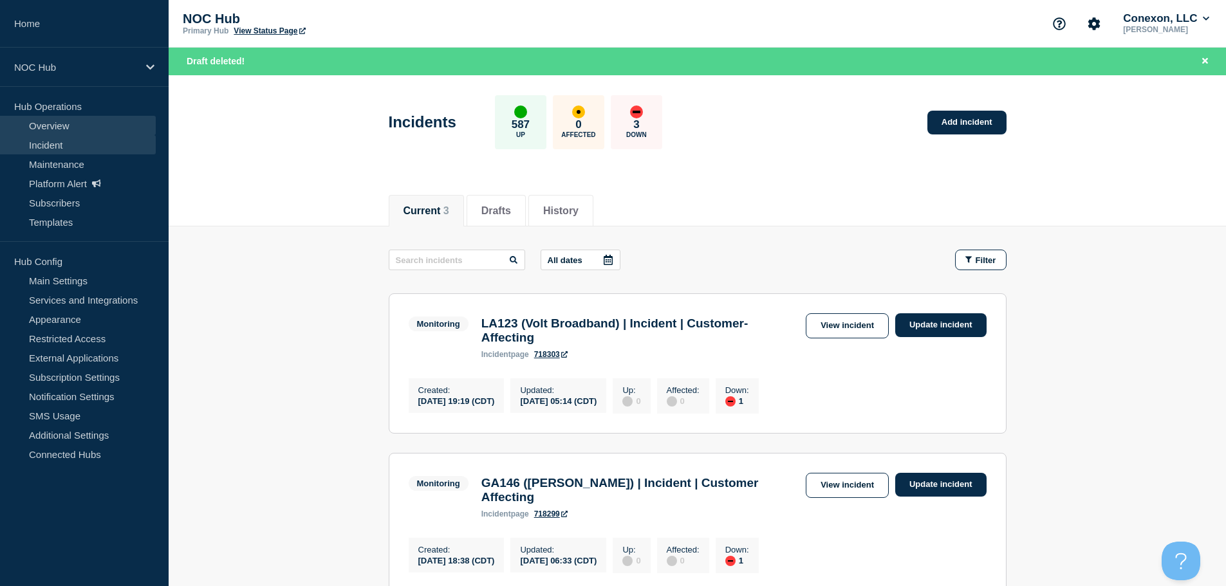
click at [42, 129] on link "Overview" at bounding box center [78, 125] width 156 height 19
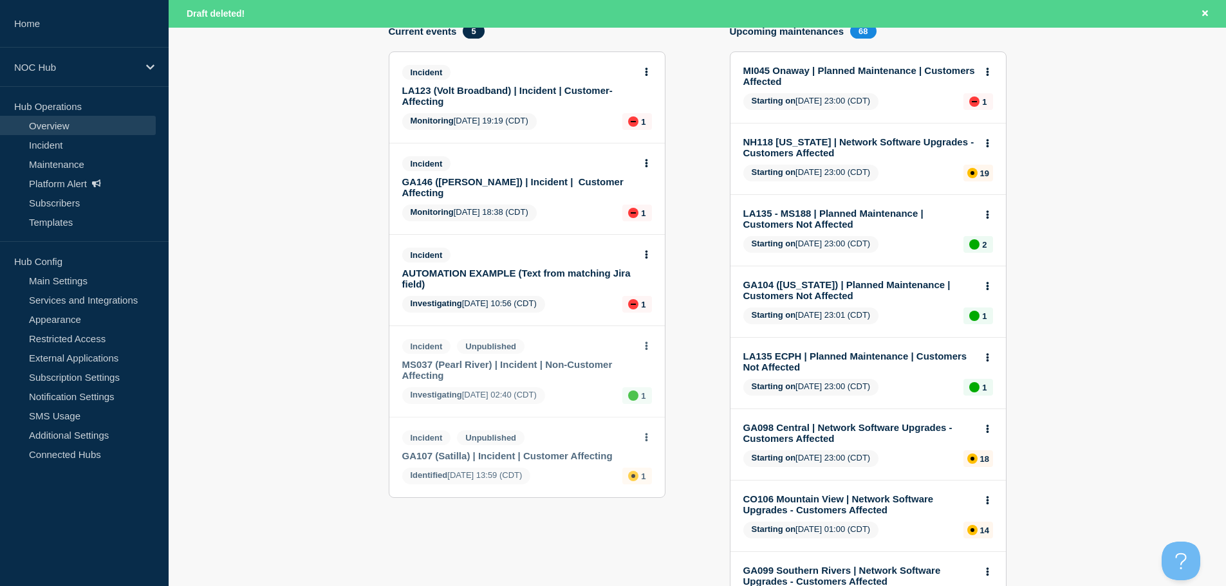
scroll to position [257, 0]
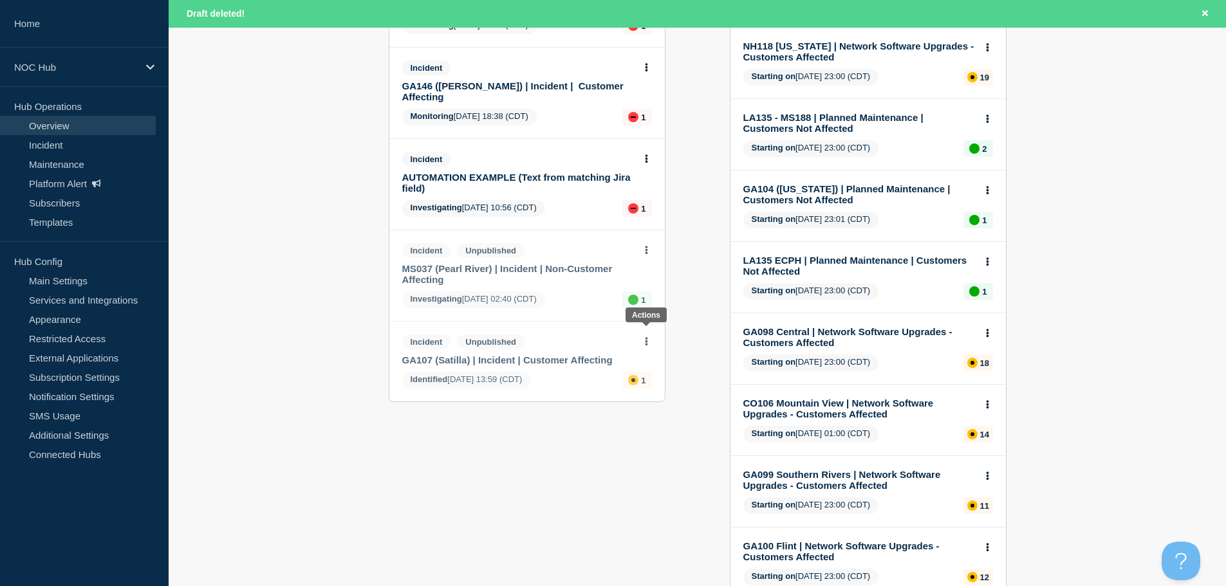
click at [646, 338] on icon at bounding box center [646, 342] width 3 height 8
click at [643, 357] on link "View incident" at bounding box center [646, 362] width 53 height 10
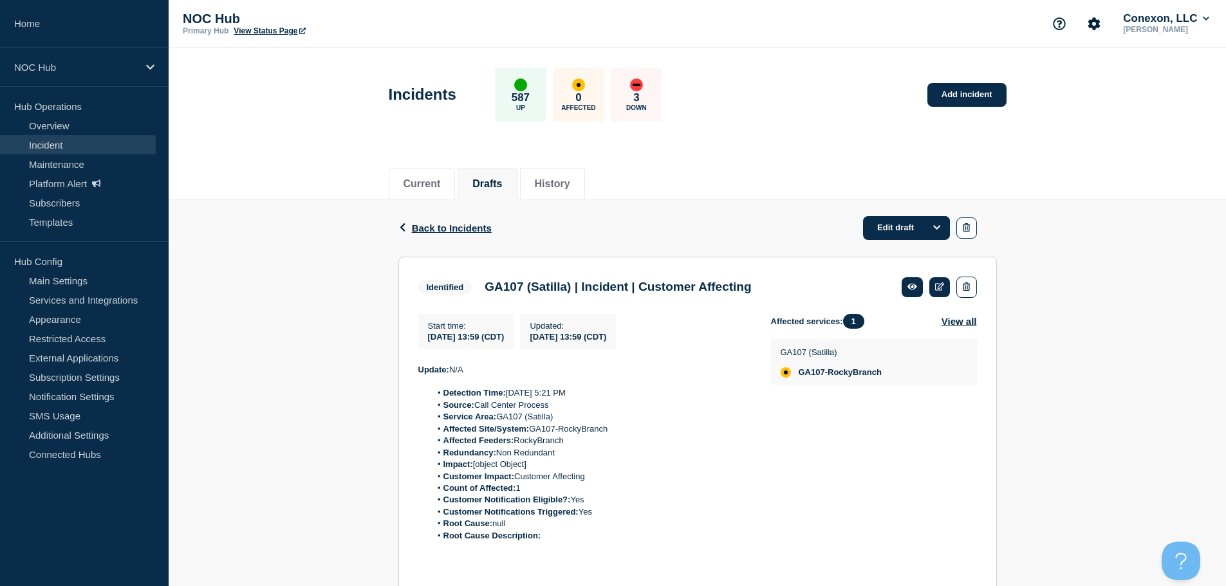
drag, startPoint x: 557, startPoint y: 487, endPoint x: 530, endPoint y: 487, distance: 27.0
click at [530, 487] on li "Count of Affected: 1" at bounding box center [591, 489] width 320 height 12
click at [964, 234] on button "button" at bounding box center [966, 228] width 20 height 21
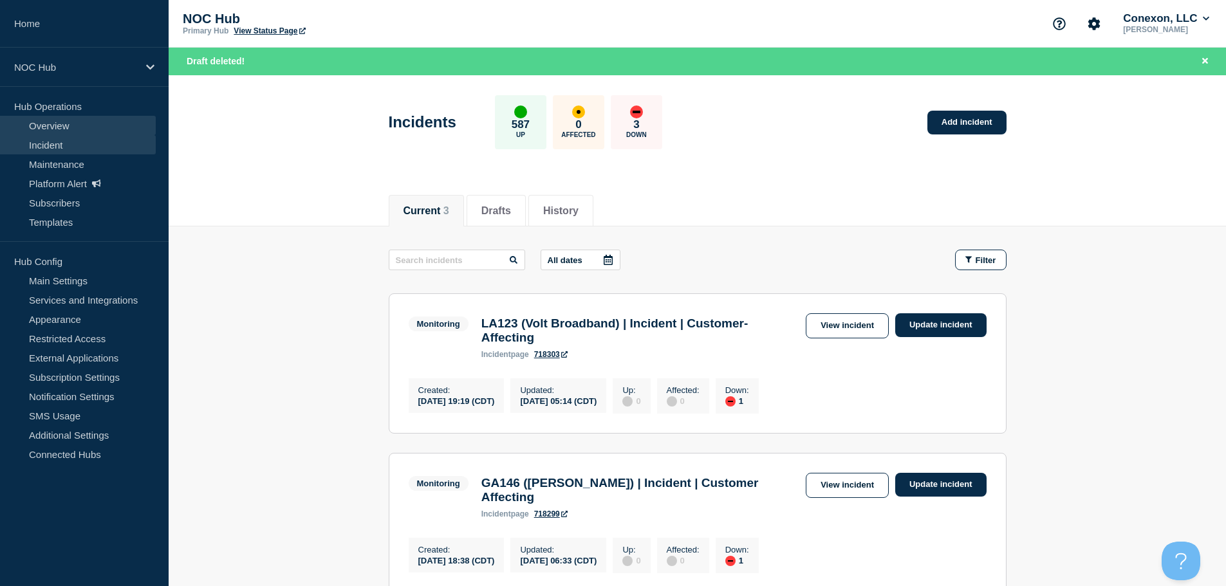
click at [57, 126] on link "Overview" at bounding box center [78, 125] width 156 height 19
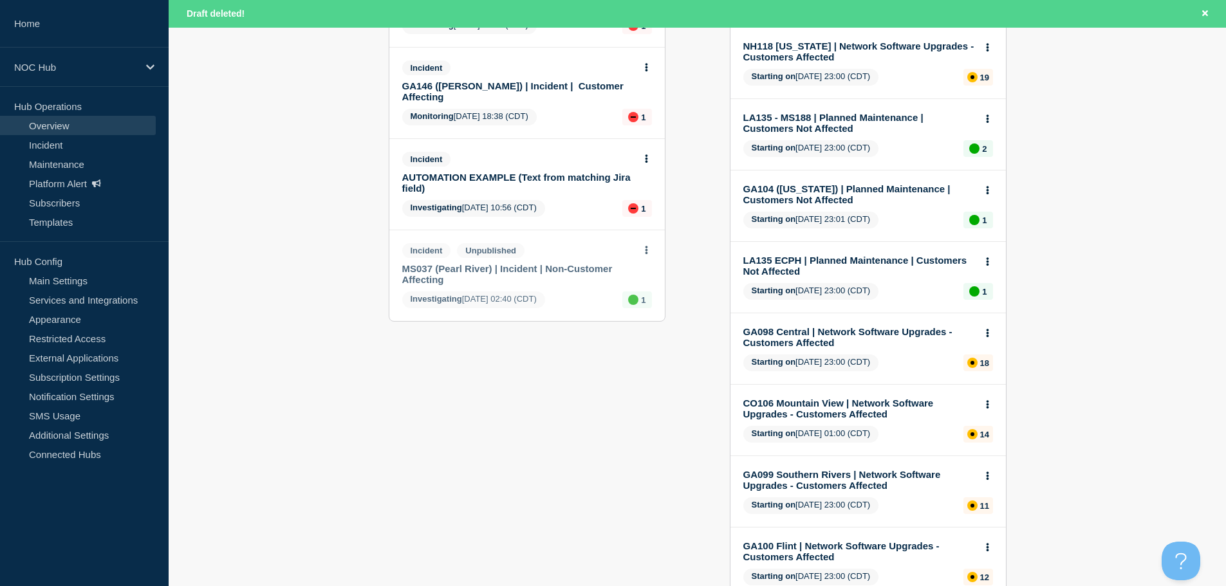
scroll to position [140, 0]
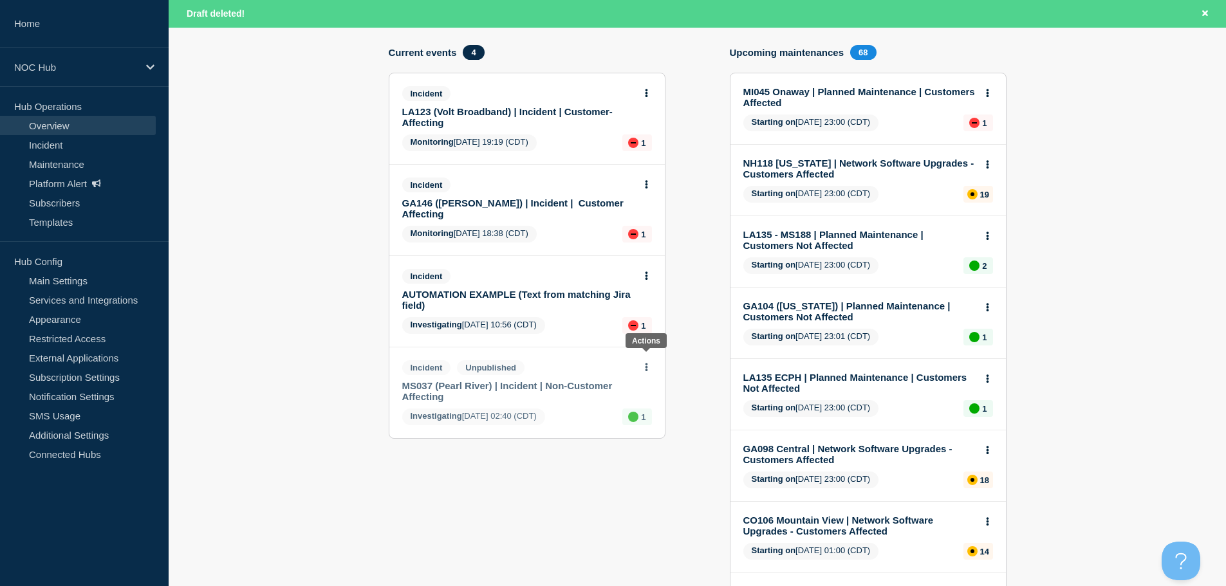
click at [645, 363] on icon at bounding box center [646, 367] width 3 height 8
click at [646, 389] on link "View incident" at bounding box center [646, 387] width 53 height 10
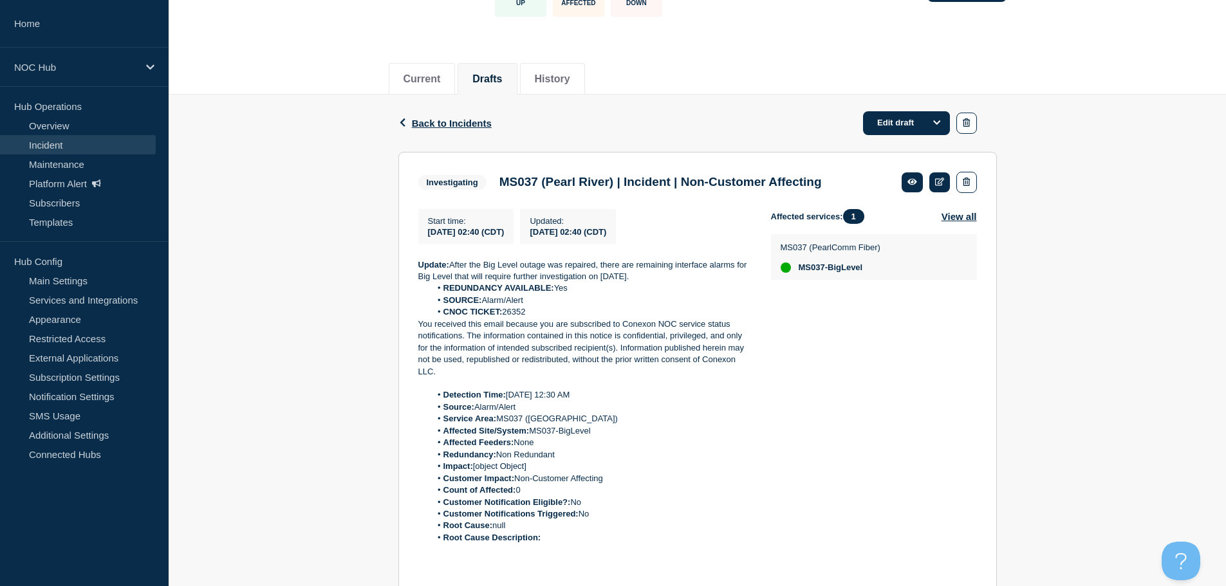
scroll to position [129, 0]
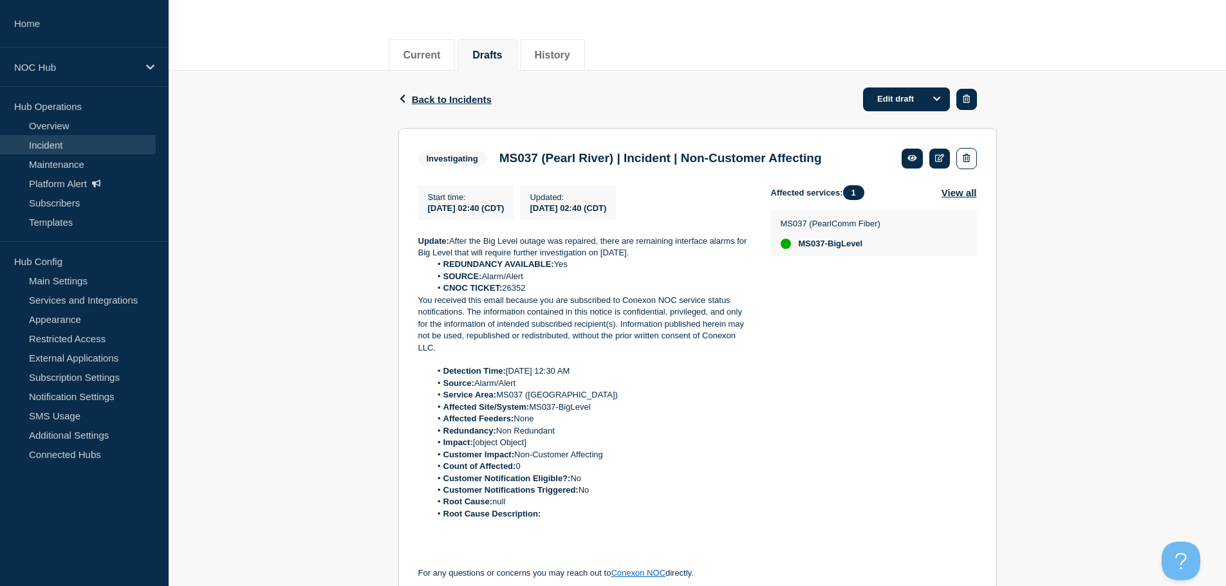
click at [975, 91] on button "button" at bounding box center [966, 99] width 20 height 21
